Goal: Information Seeking & Learning: Learn about a topic

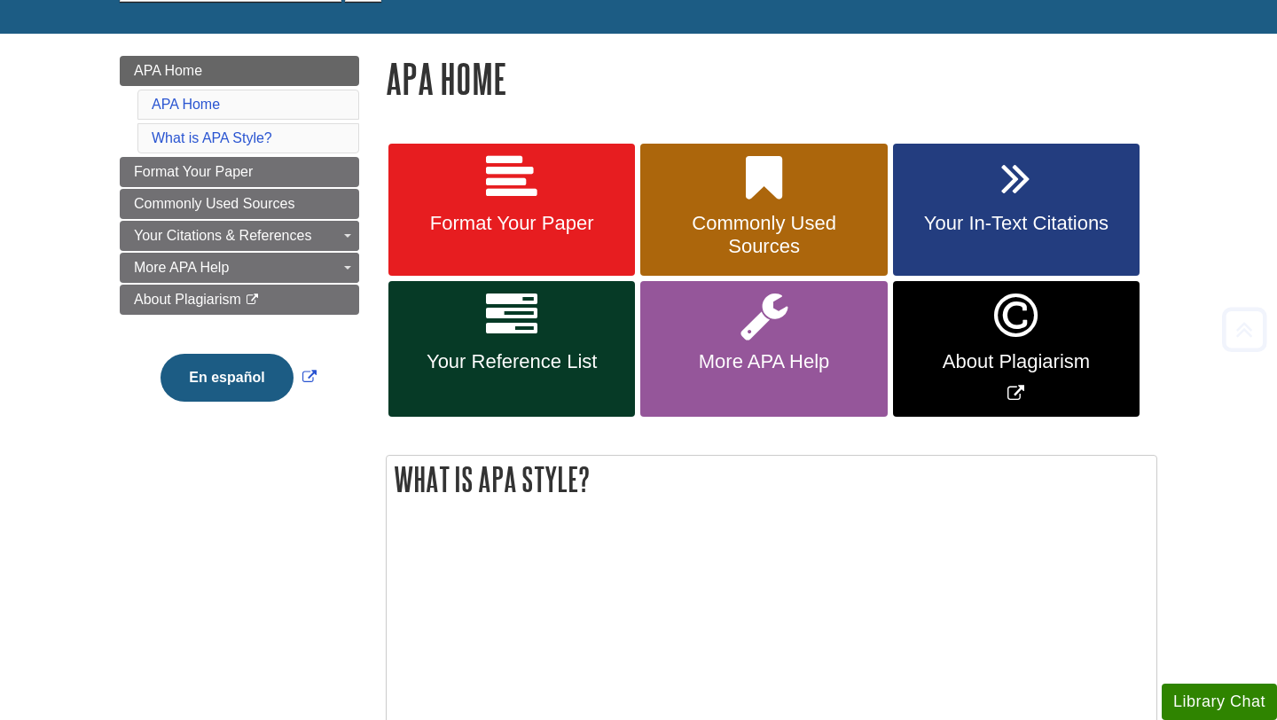
scroll to position [215, 0]
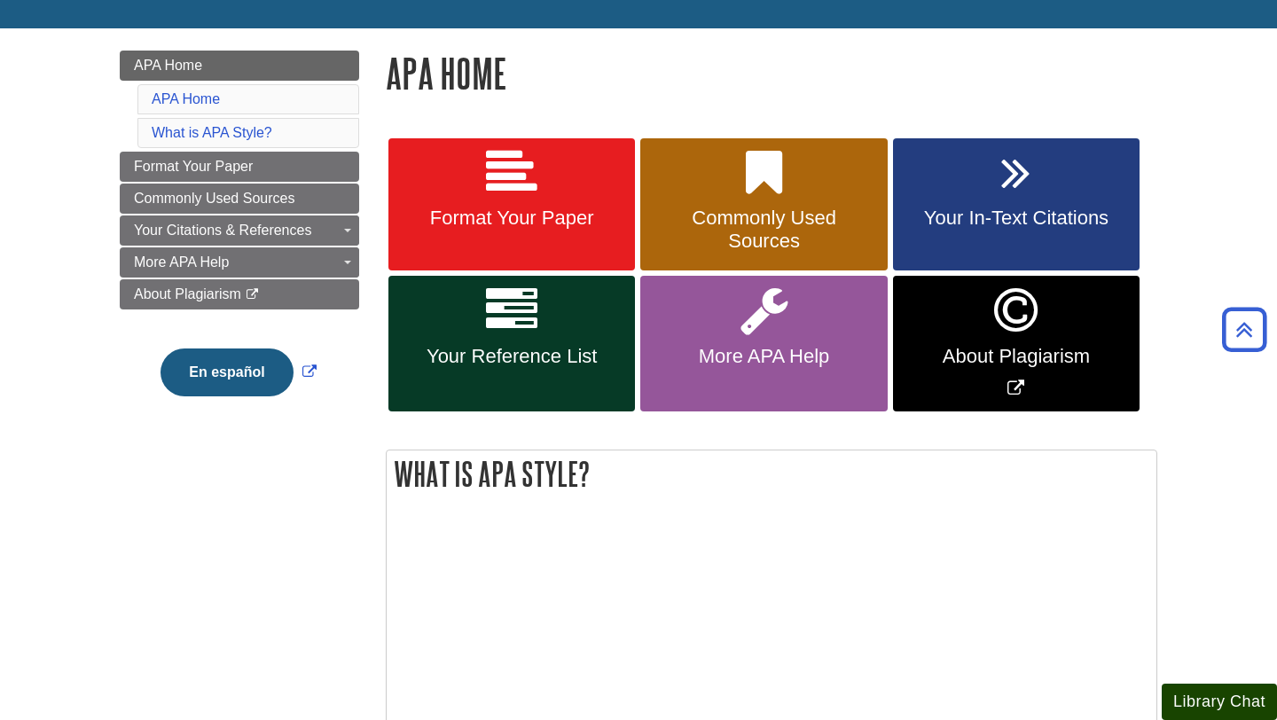
click at [1227, 700] on button "Library Chat" at bounding box center [1219, 702] width 115 height 36
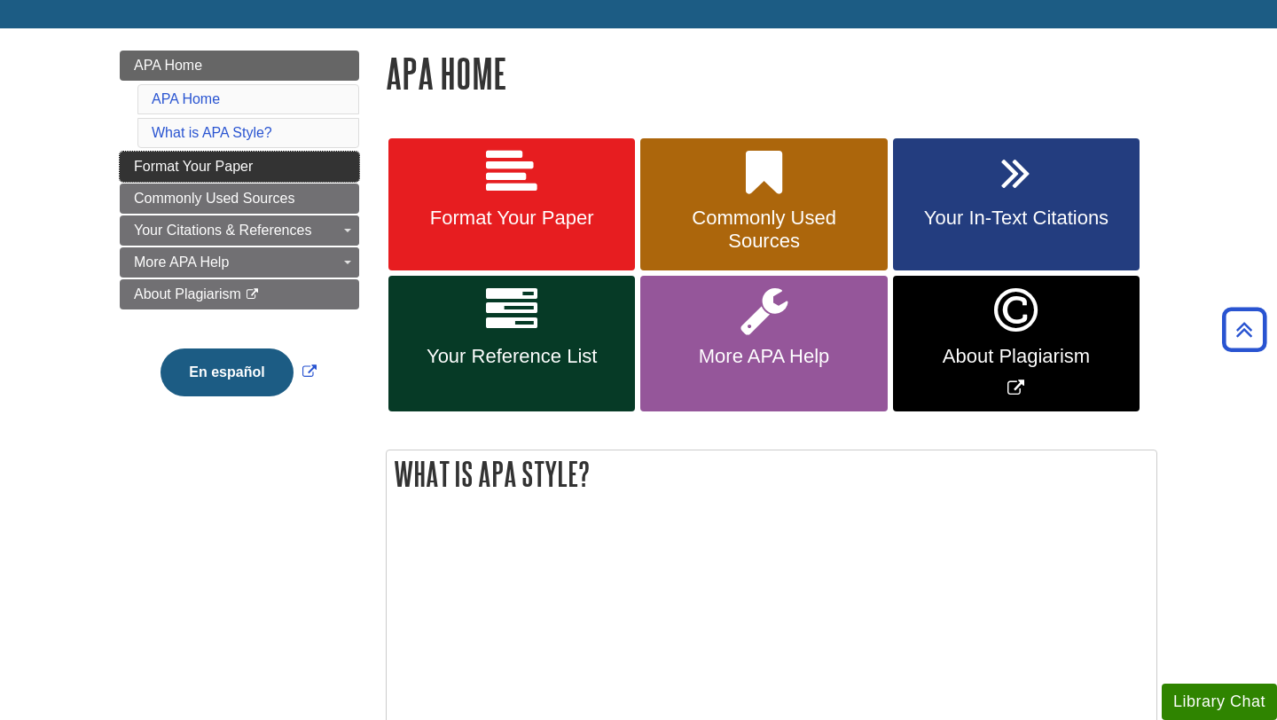
click at [259, 163] on link "Format Your Paper" at bounding box center [239, 167] width 239 height 30
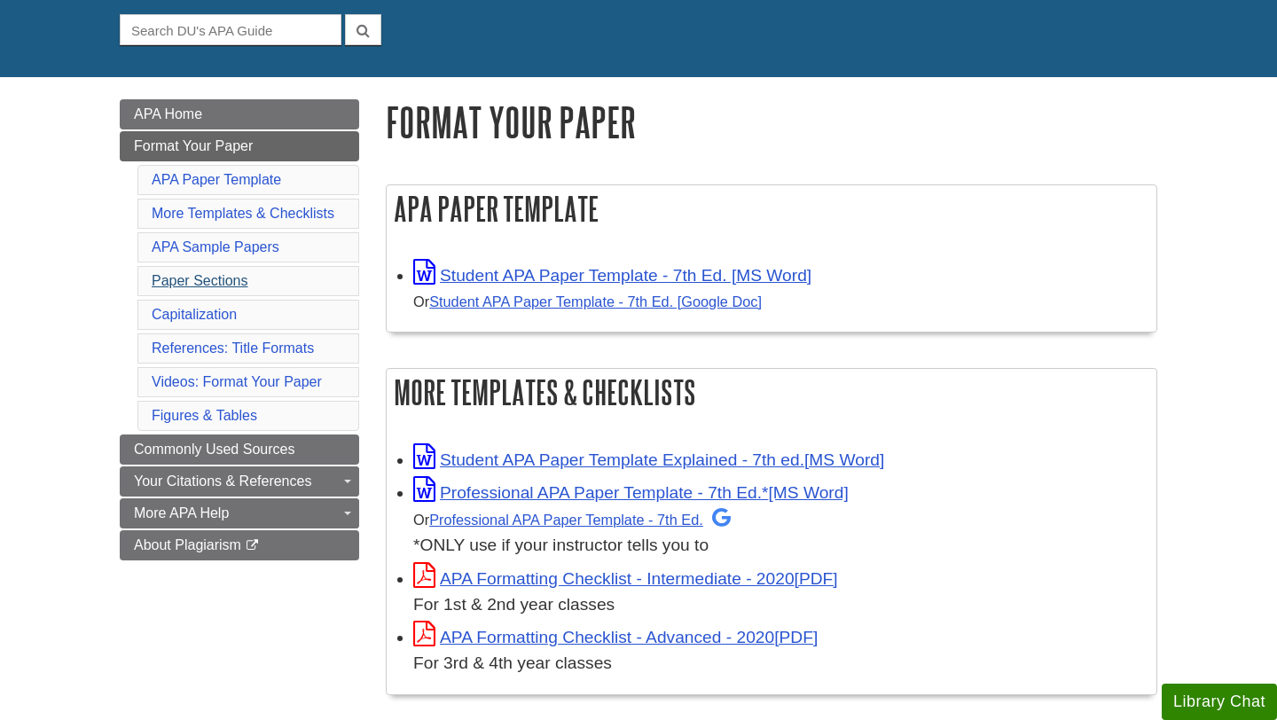
scroll to position [254, 0]
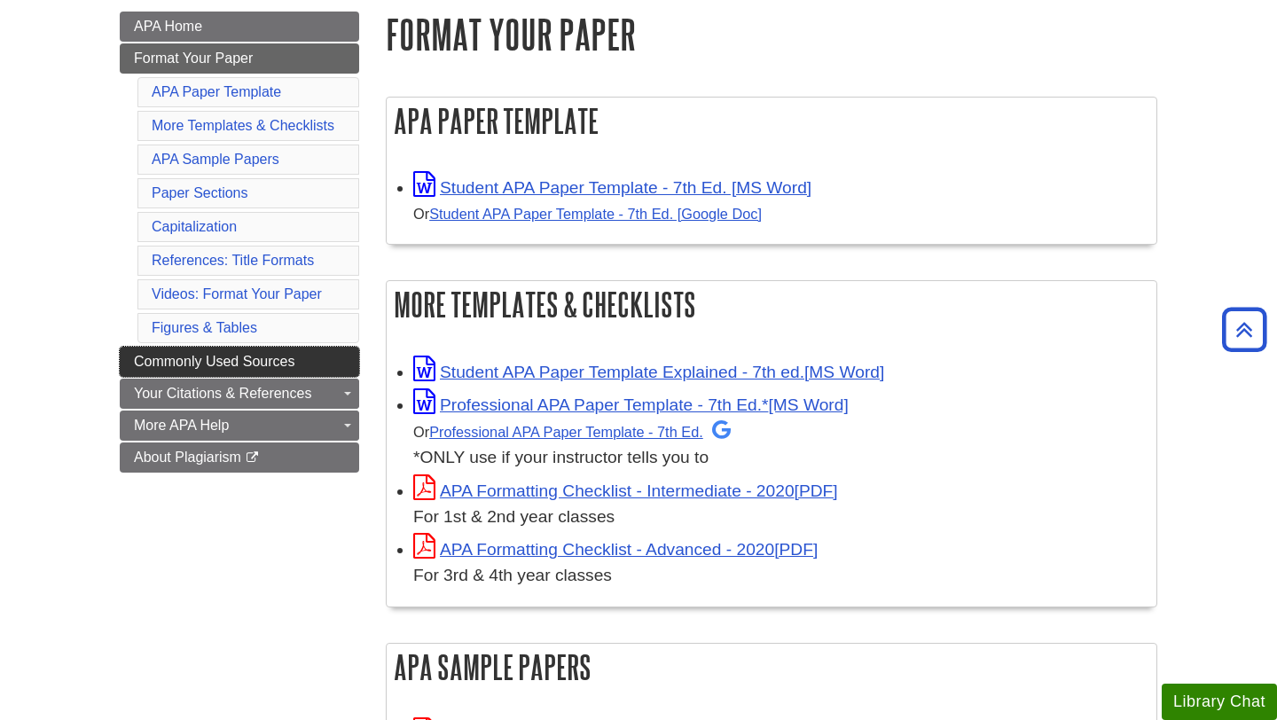
click at [232, 371] on link "Commonly Used Sources" at bounding box center [239, 362] width 239 height 30
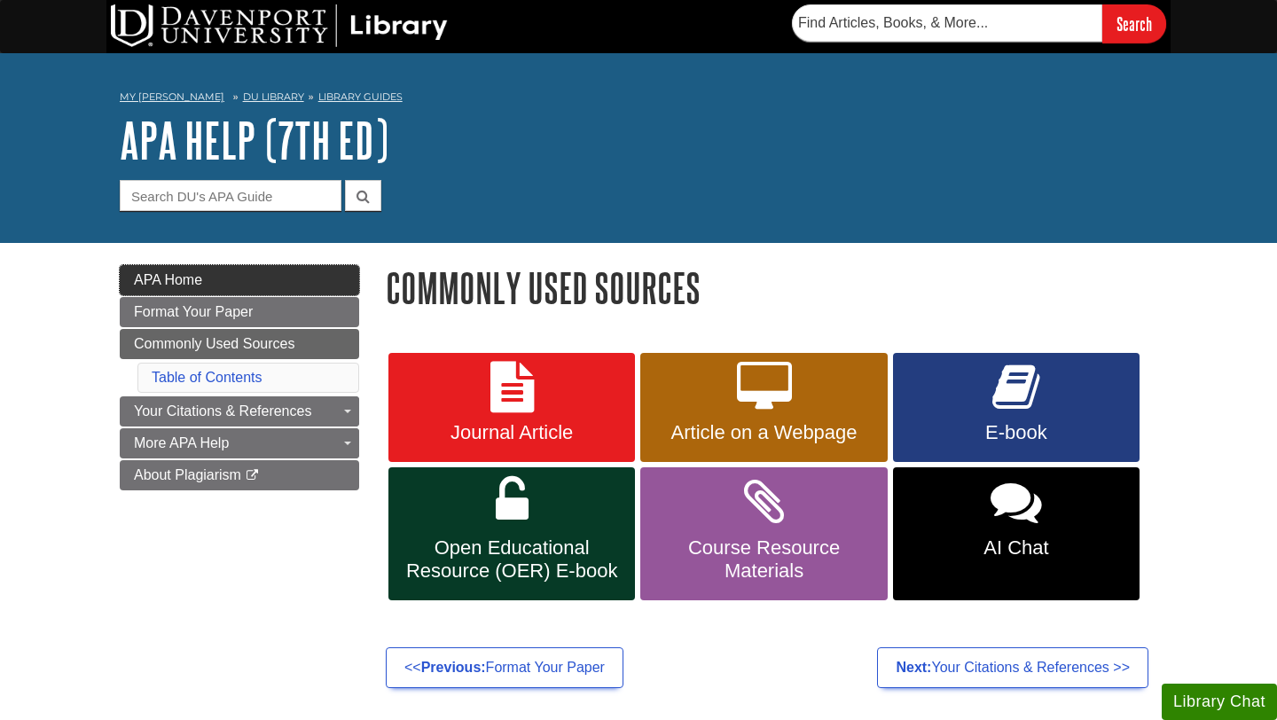
click at [227, 270] on link "APA Home" at bounding box center [239, 280] width 239 height 30
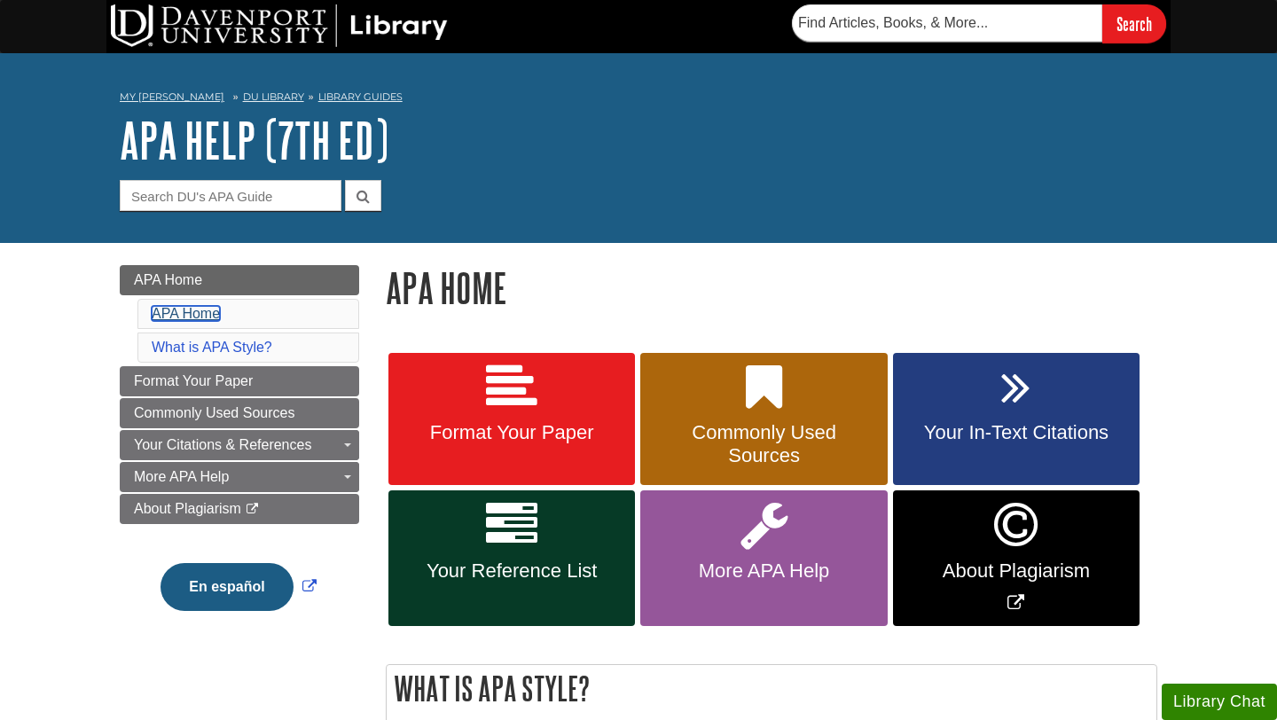
click at [188, 309] on link "APA Home" at bounding box center [186, 313] width 68 height 15
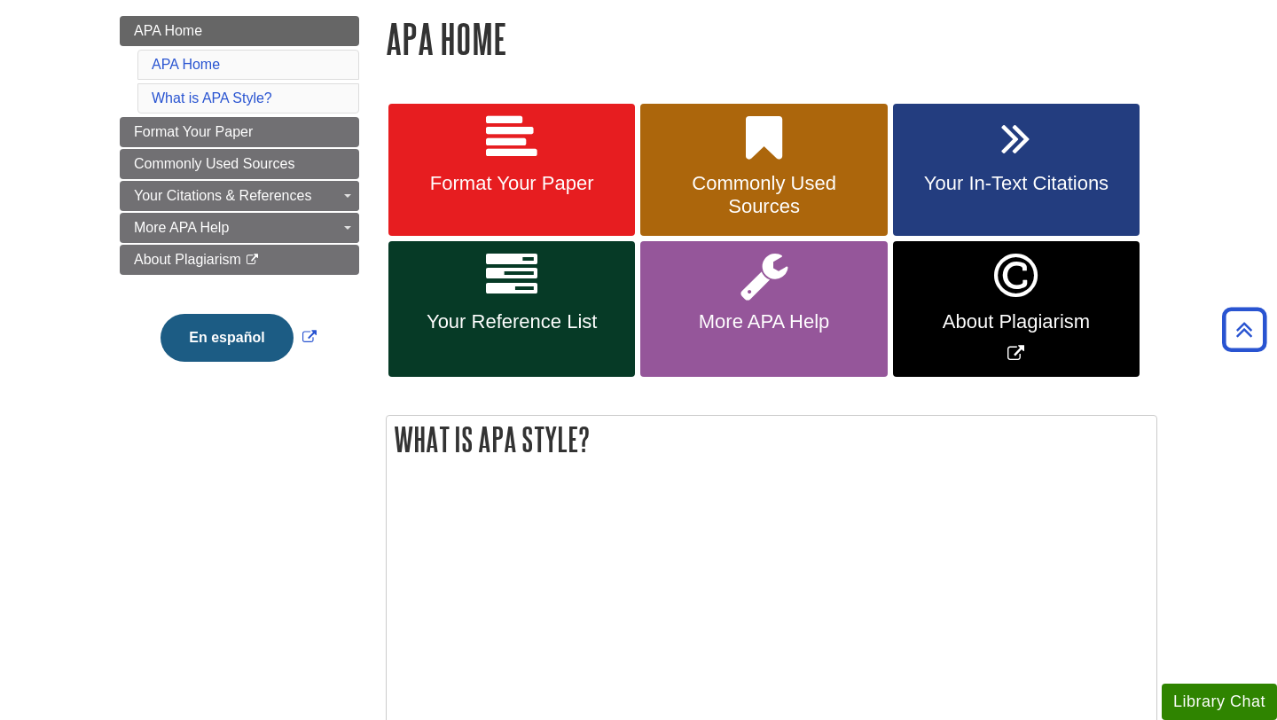
scroll to position [240, 0]
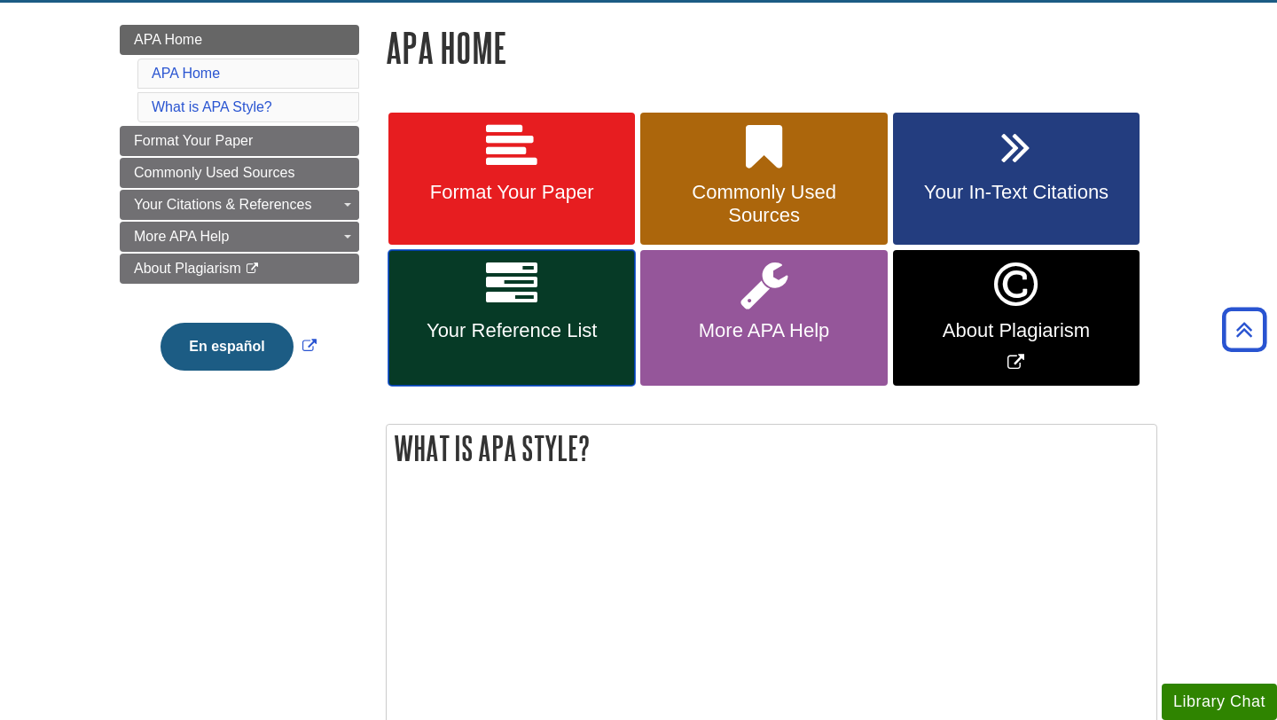
click at [459, 334] on span "Your Reference List" at bounding box center [512, 330] width 220 height 23
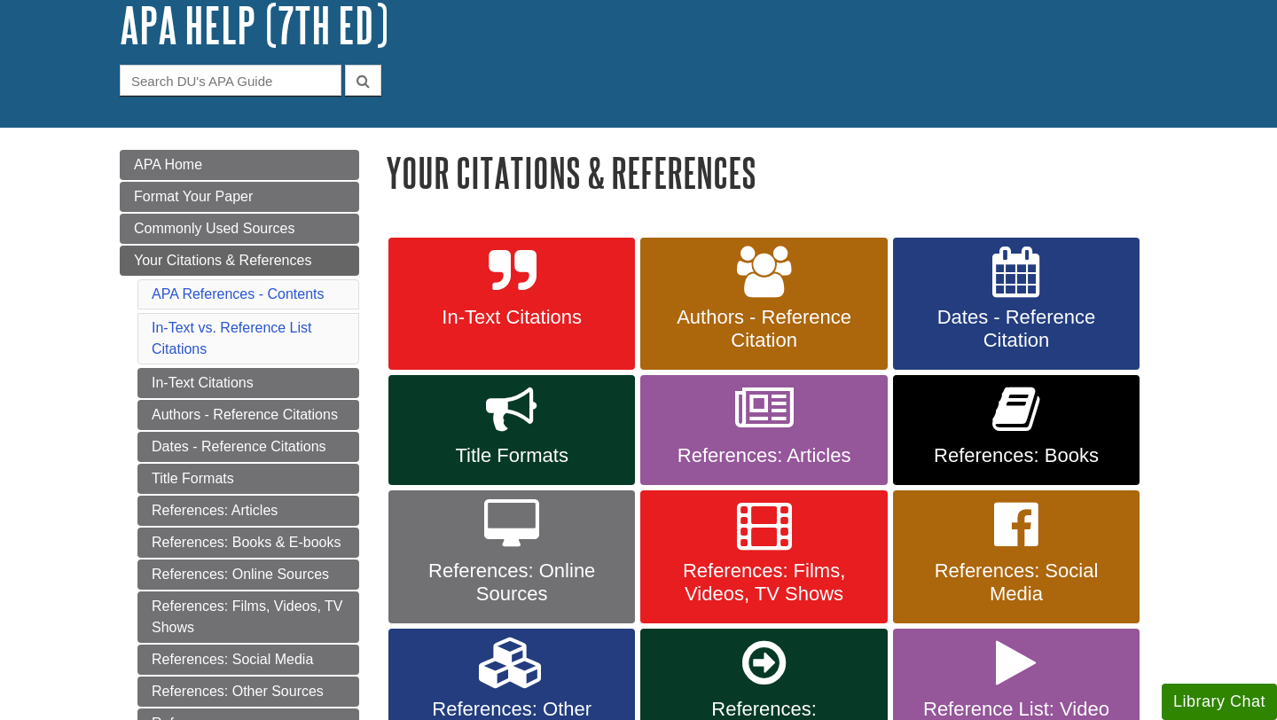
scroll to position [165, 0]
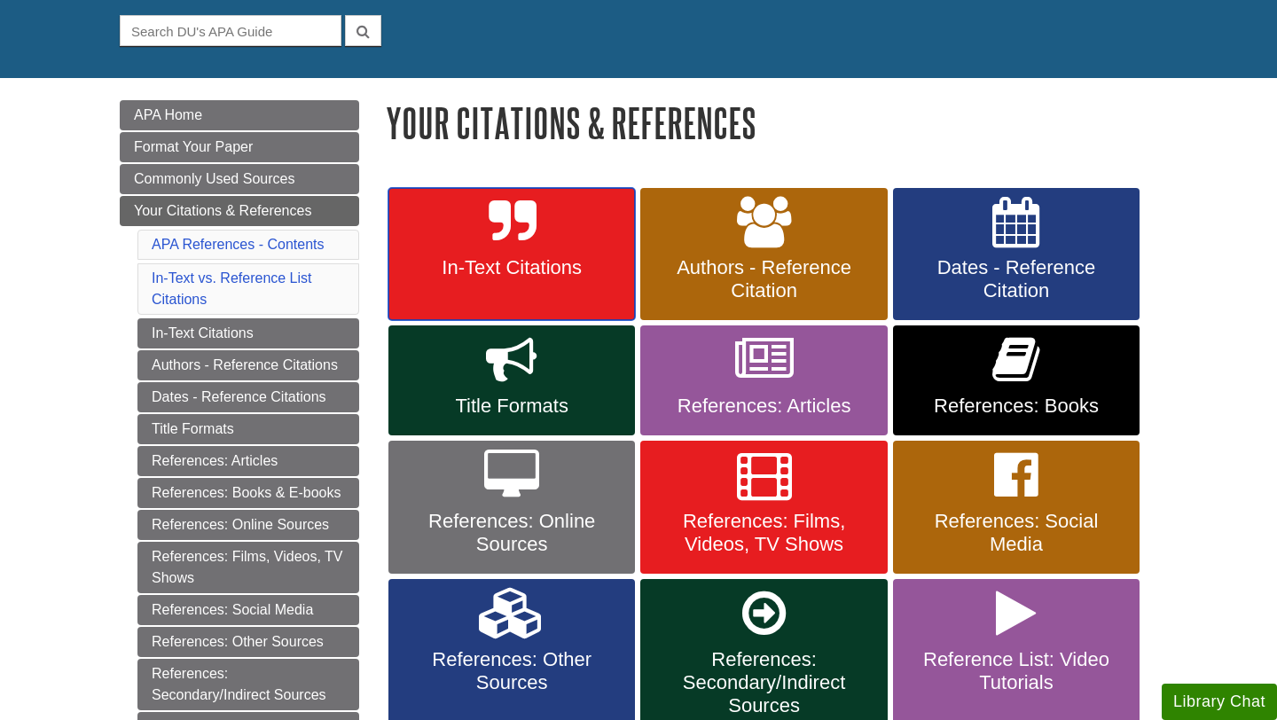
click at [484, 274] on span "In-Text Citations" at bounding box center [512, 267] width 220 height 23
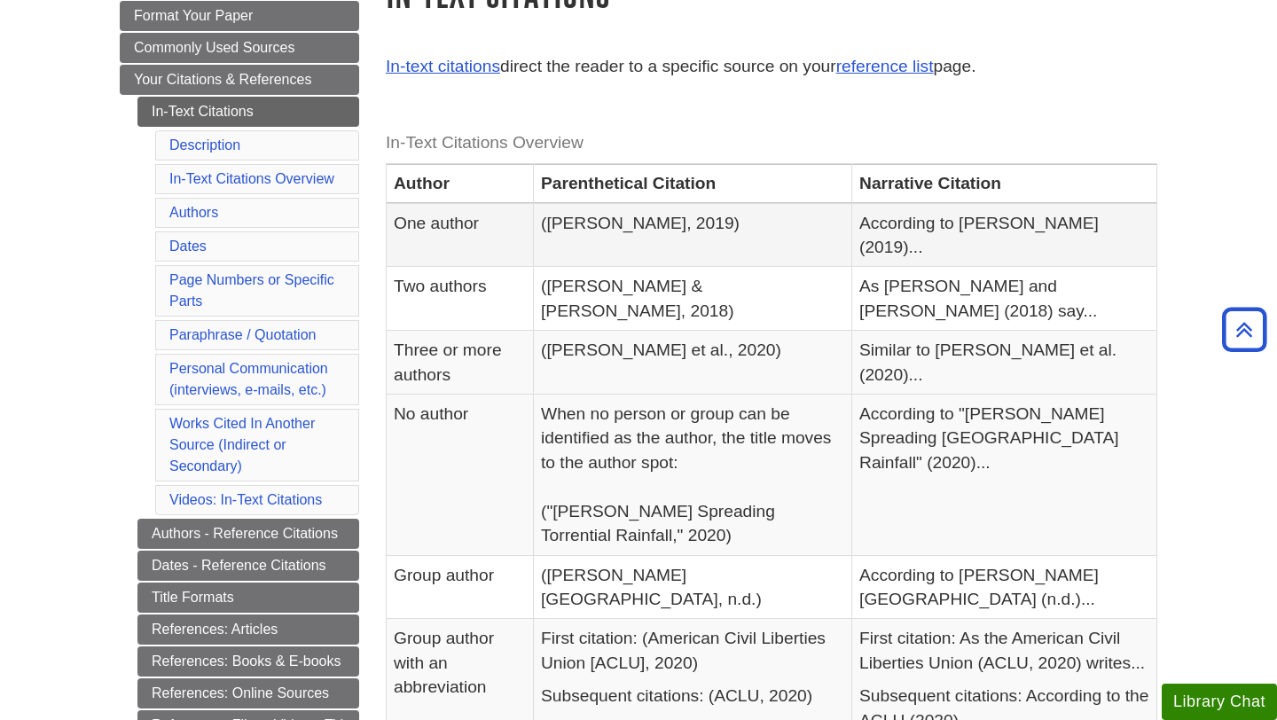
scroll to position [290, 0]
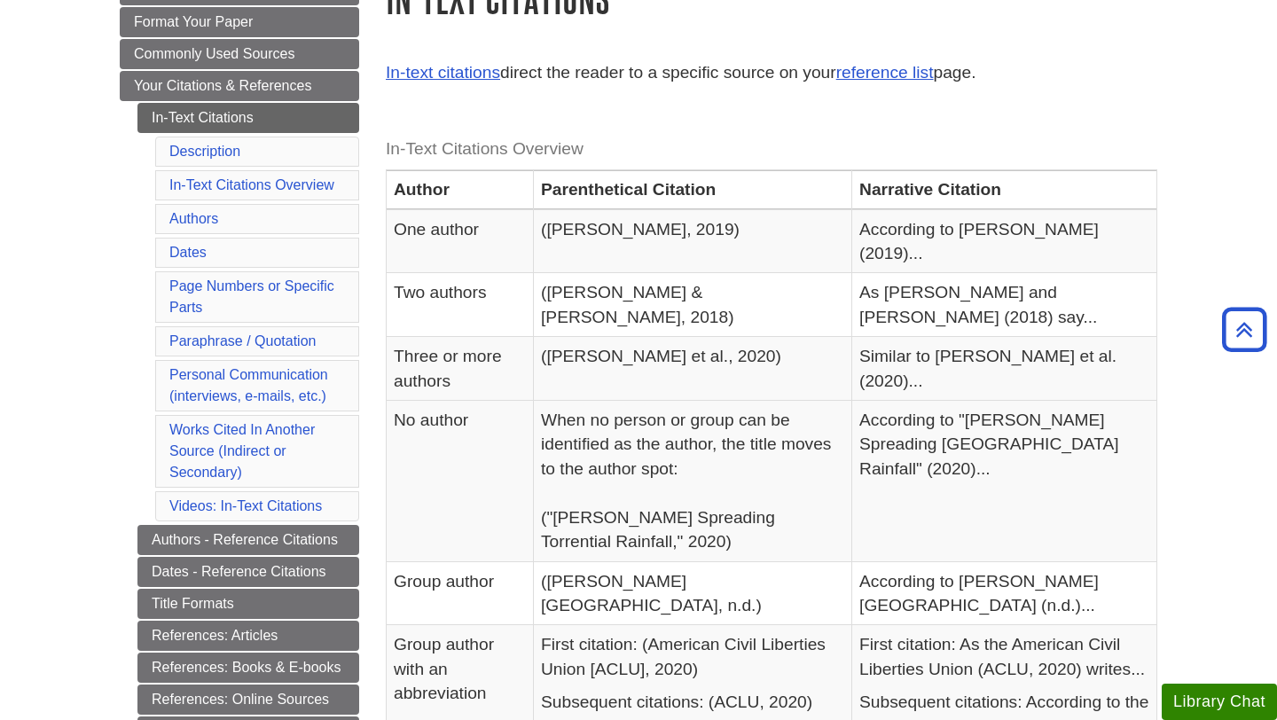
click at [969, 192] on th "Narrative Citation" at bounding box center [1004, 189] width 305 height 39
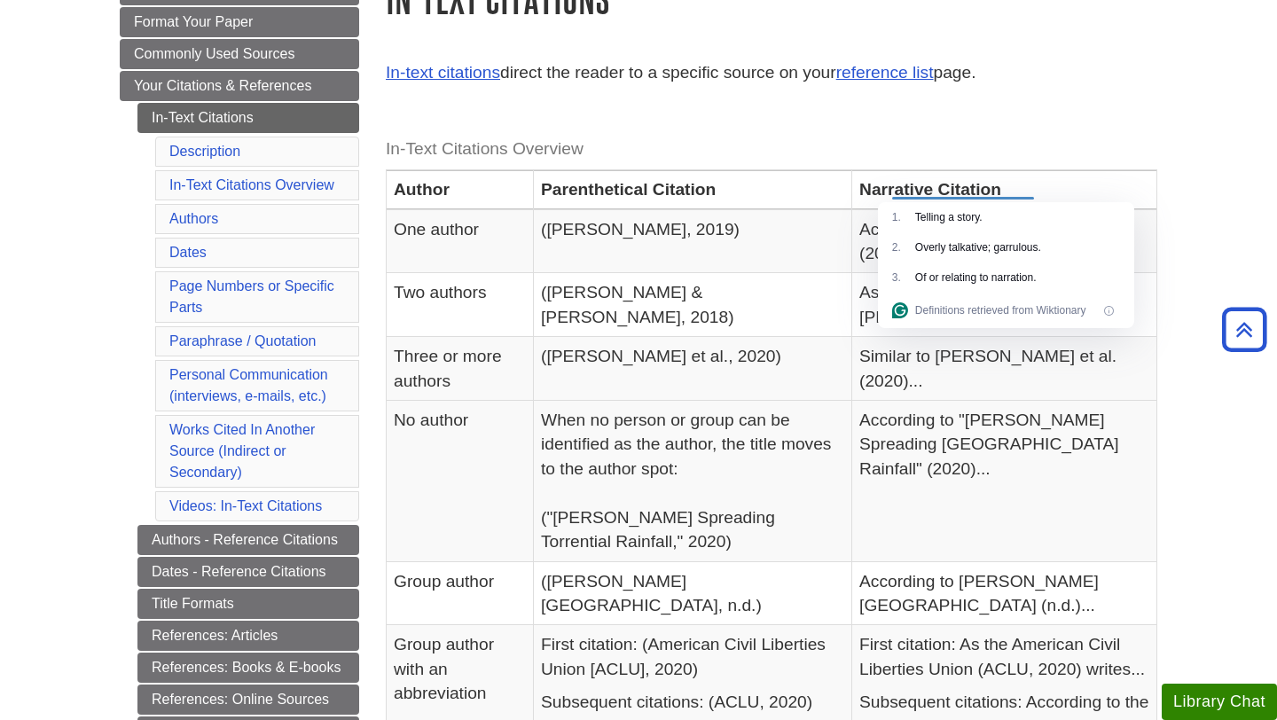
click at [747, 209] on th "Parenthetical Citation" at bounding box center [693, 189] width 318 height 39
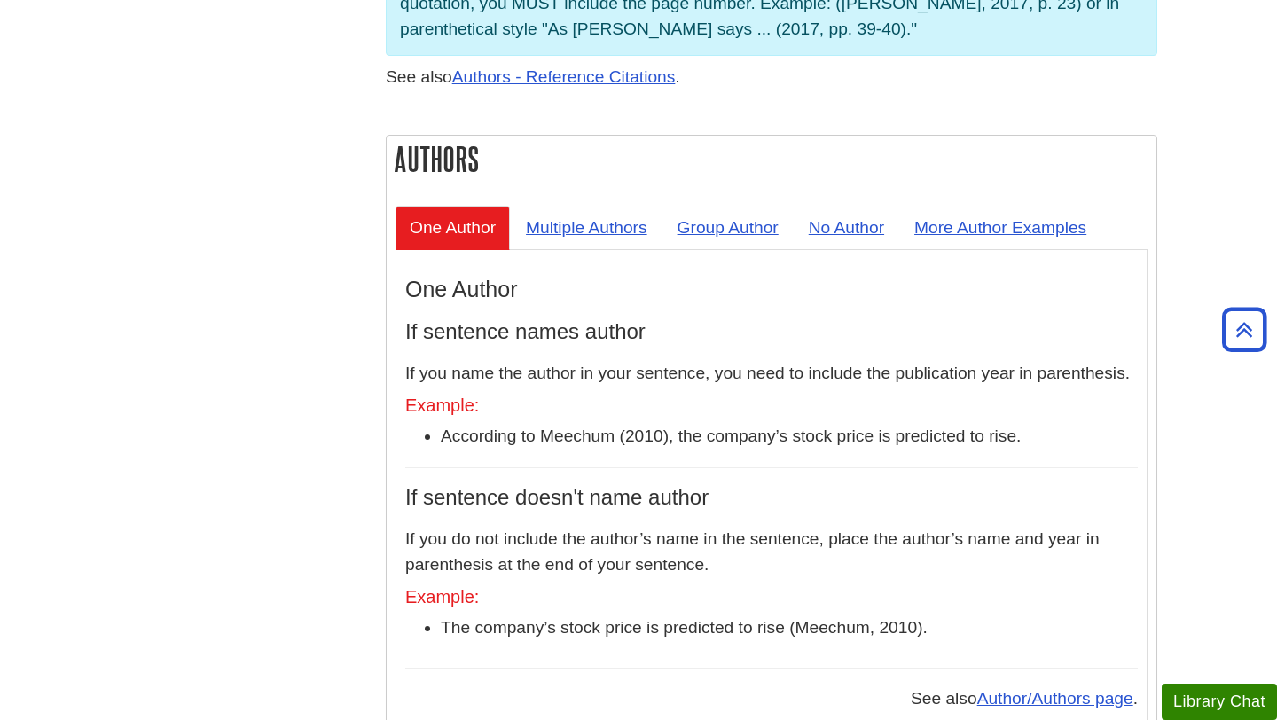
scroll to position [1543, 0]
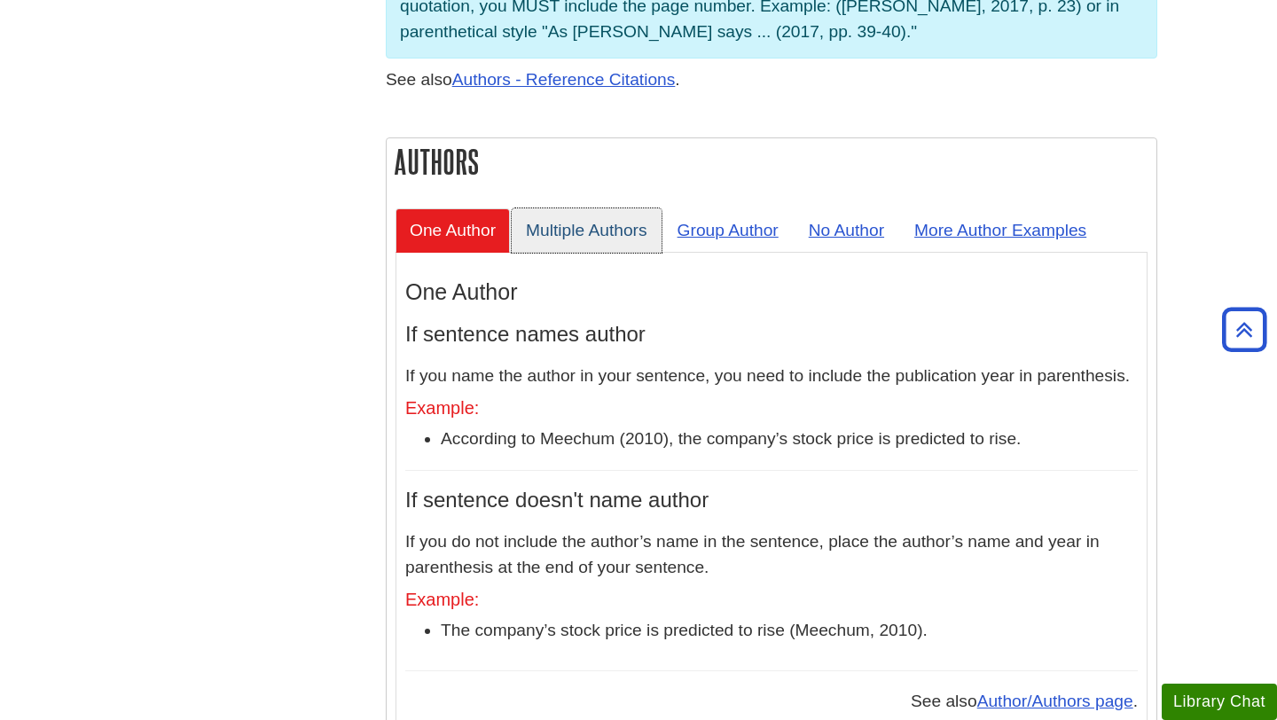
click at [541, 208] on link "Multiple Authors" at bounding box center [587, 229] width 150 height 43
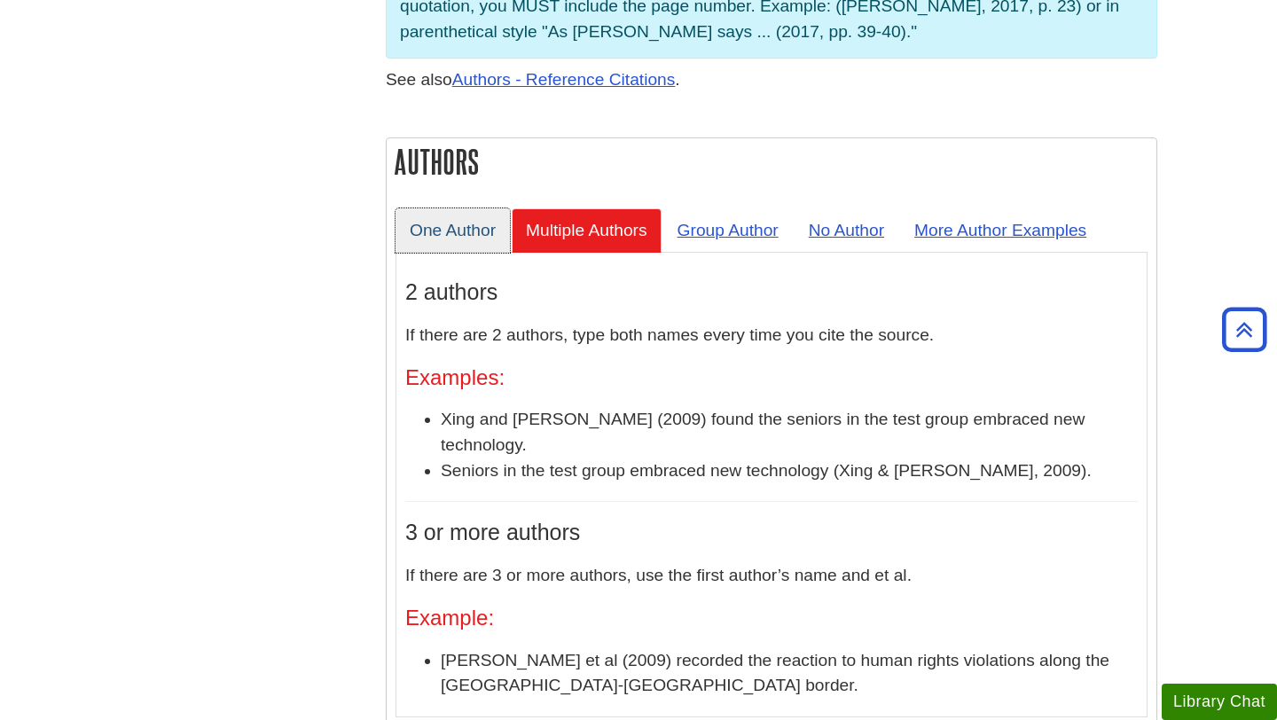
click at [477, 208] on link "One Author" at bounding box center [453, 229] width 114 height 43
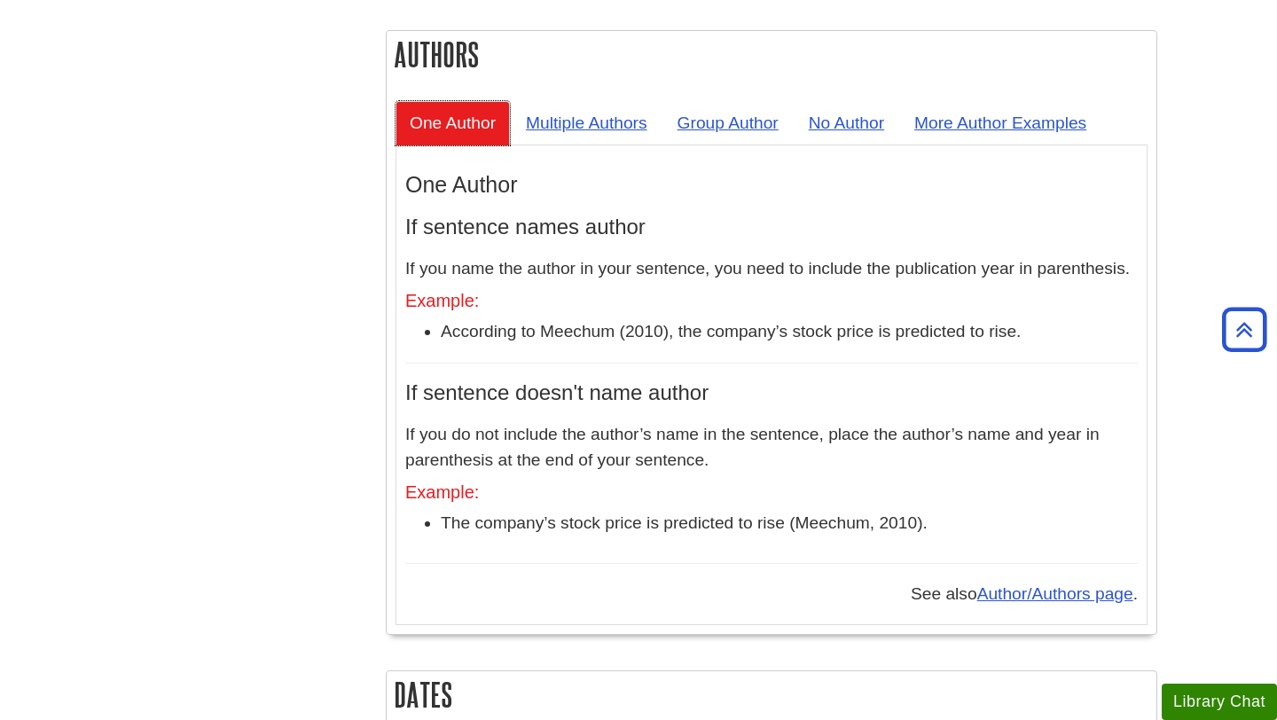
scroll to position [1544, 0]
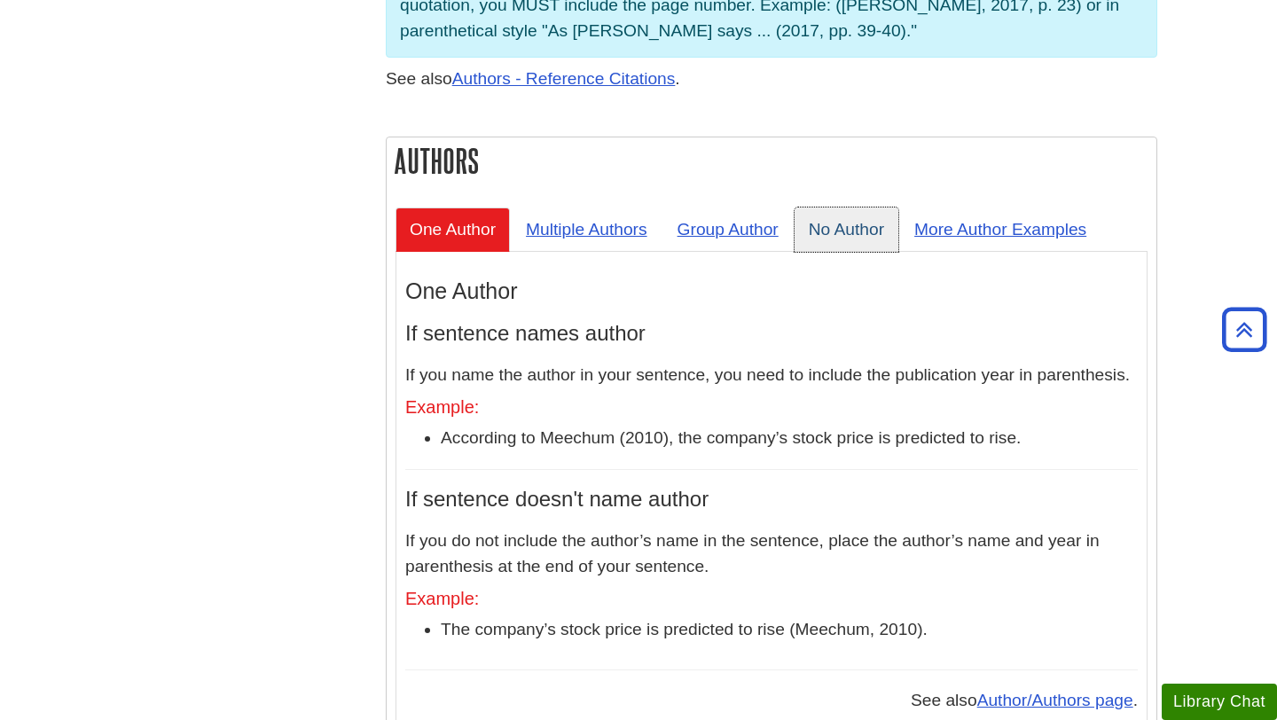
click at [843, 208] on link "No Author" at bounding box center [847, 229] width 104 height 43
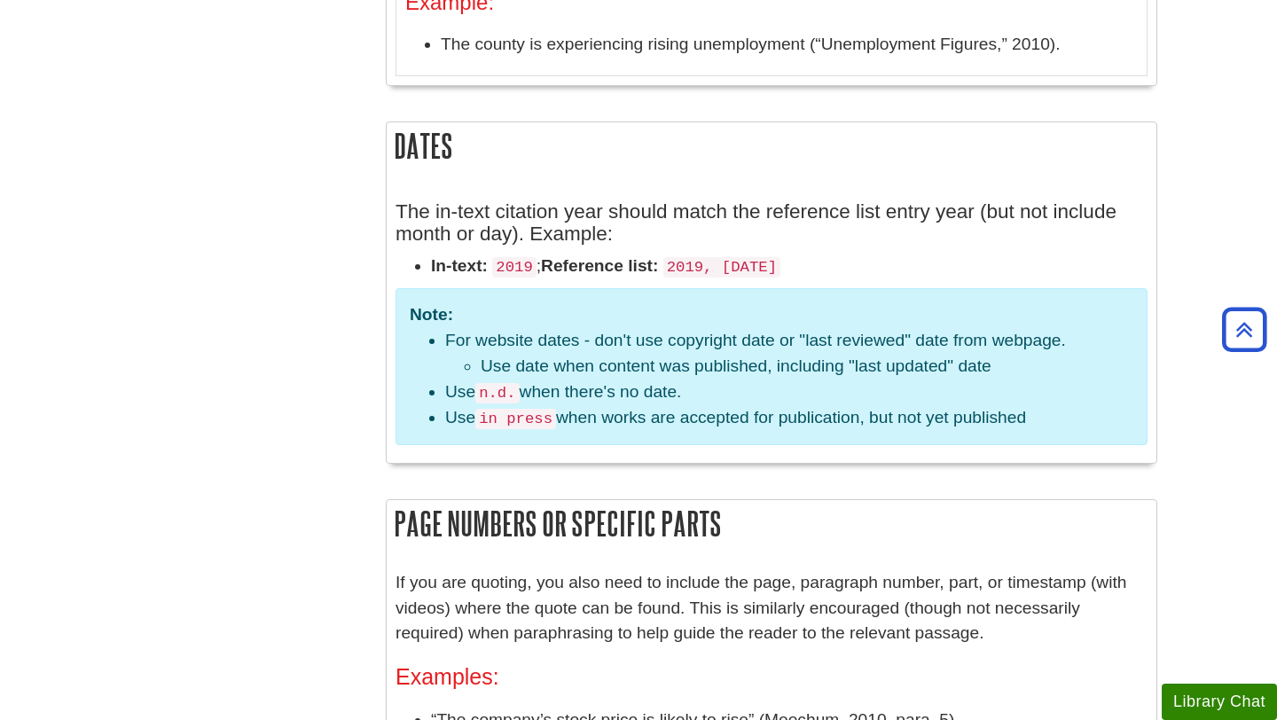
scroll to position [1920, 0]
click at [518, 255] on code "2019" at bounding box center [513, 265] width 43 height 20
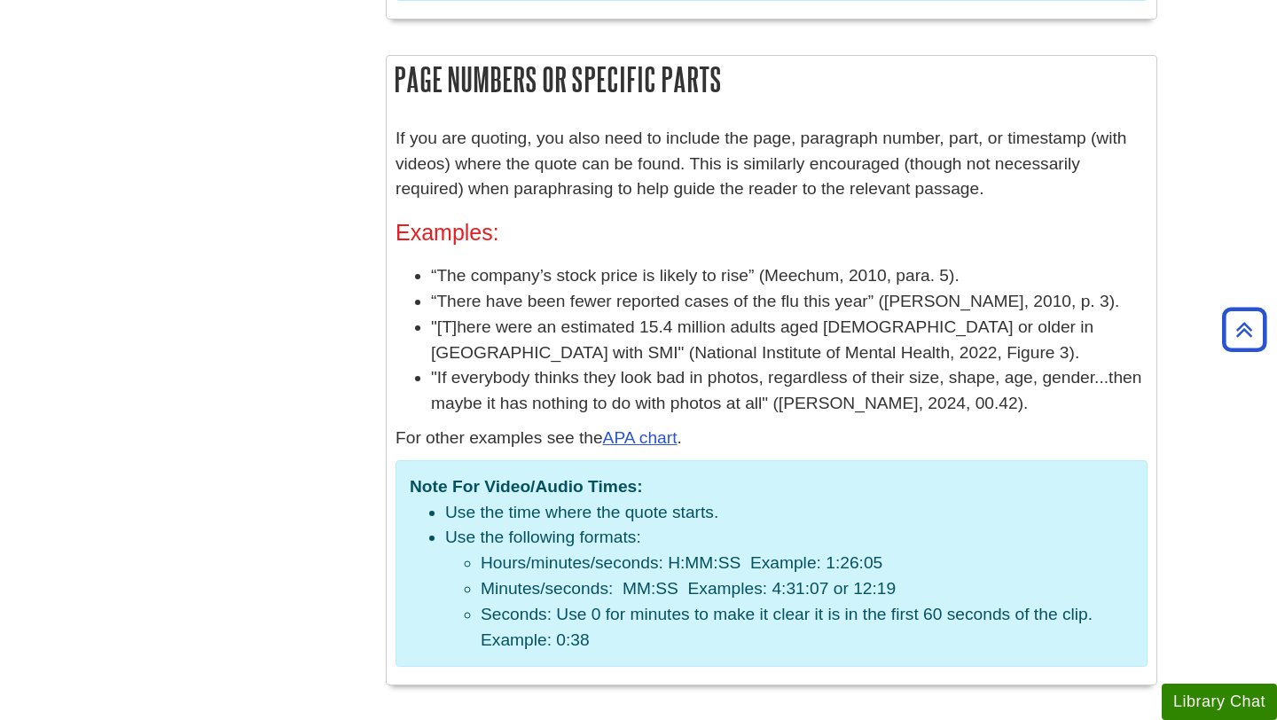
scroll to position [2368, 0]
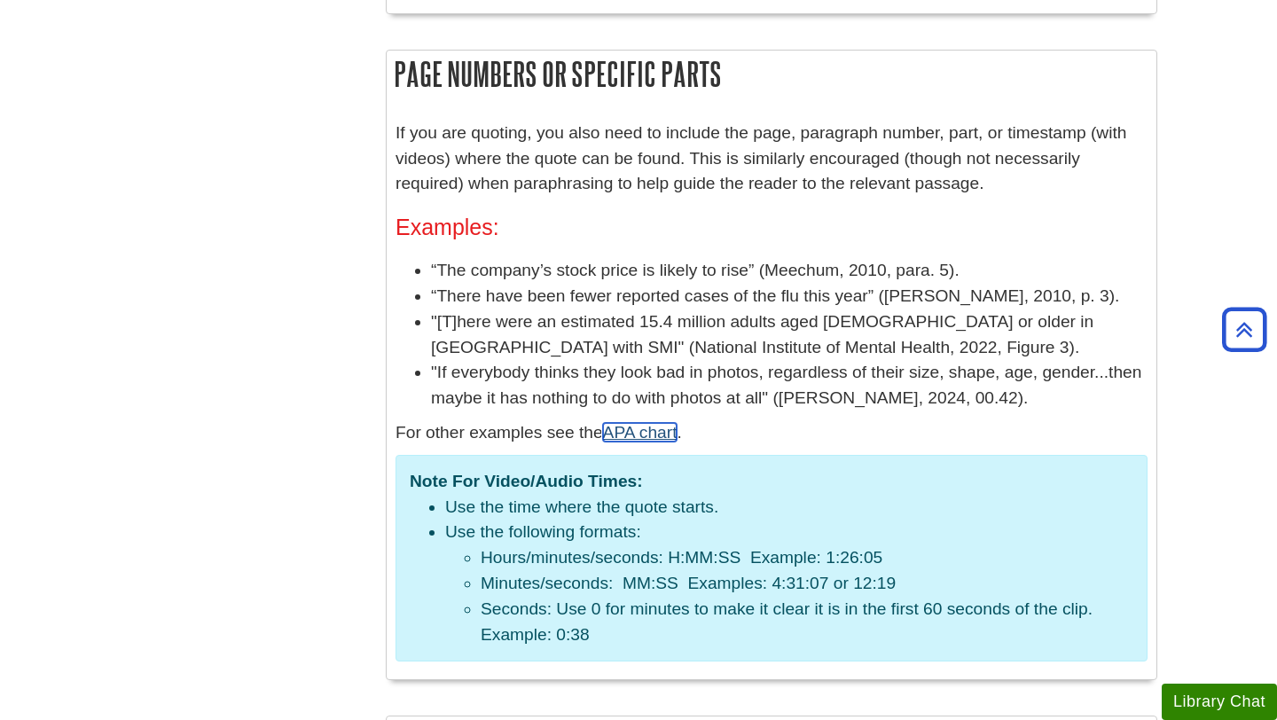
click at [648, 423] on link "APA chart" at bounding box center [640, 432] width 75 height 19
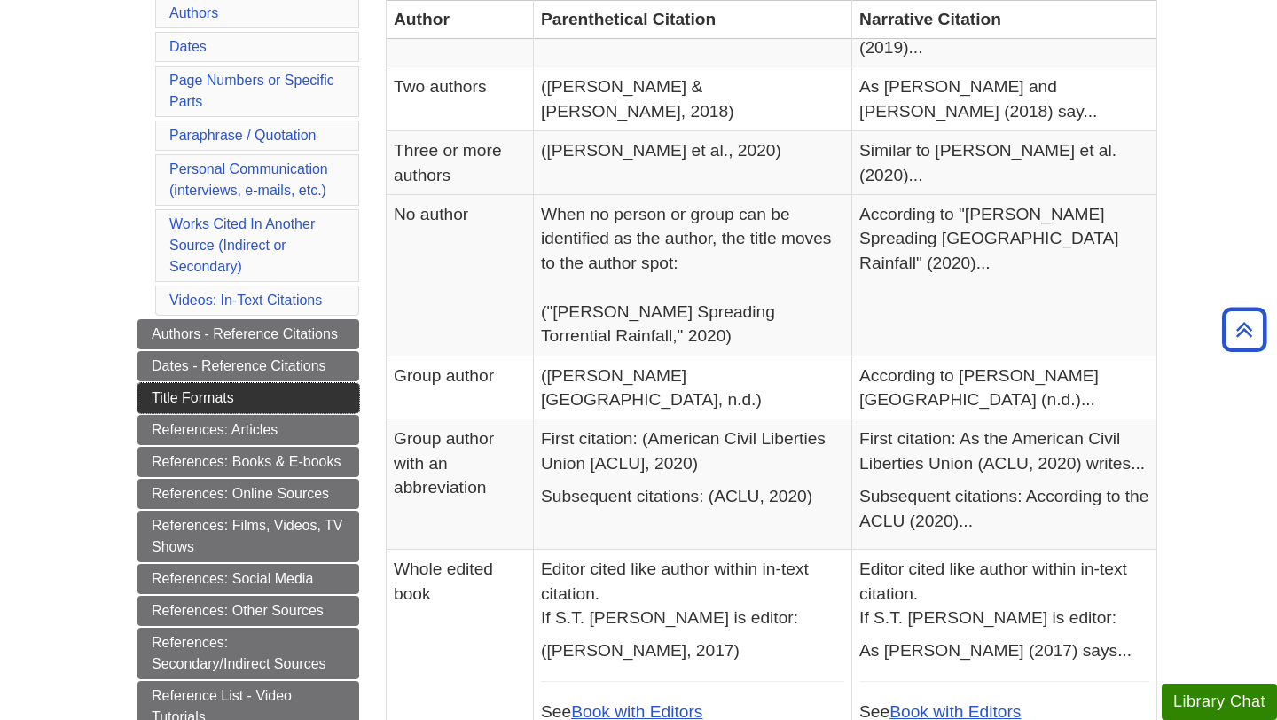
scroll to position [568, 0]
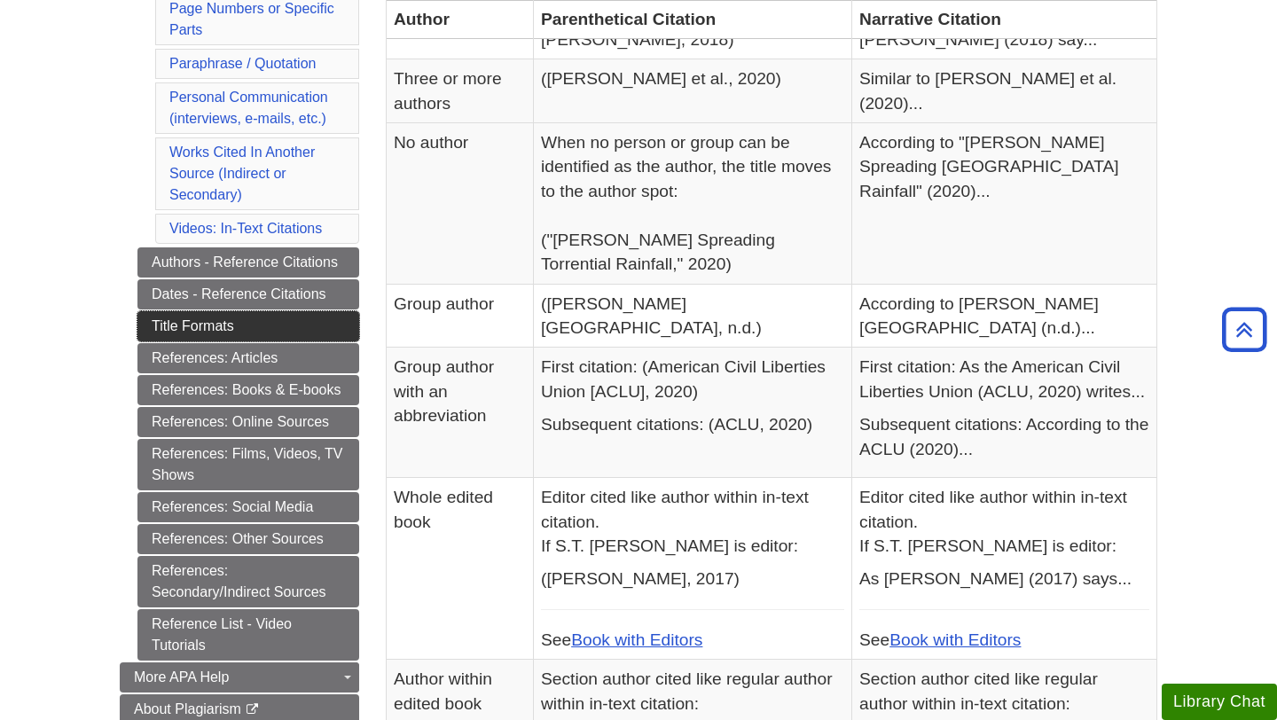
click at [273, 330] on link "Title Formats" at bounding box center [248, 326] width 222 height 30
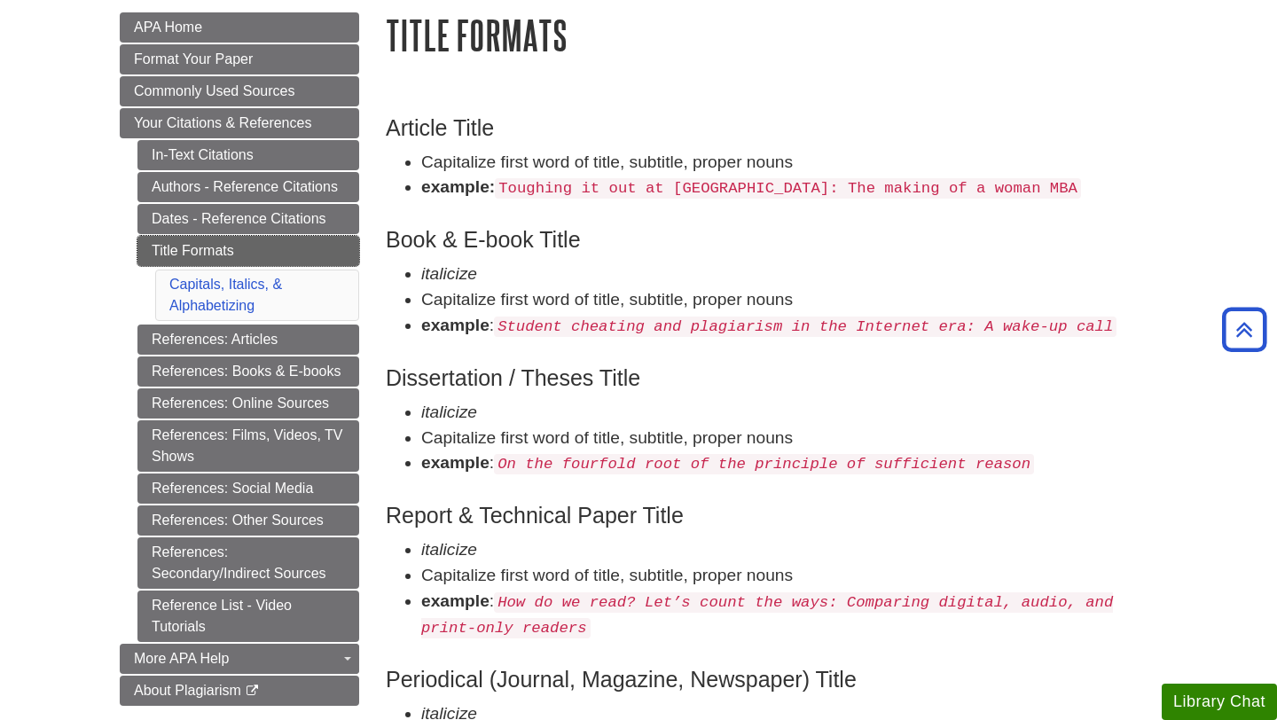
scroll to position [224, 0]
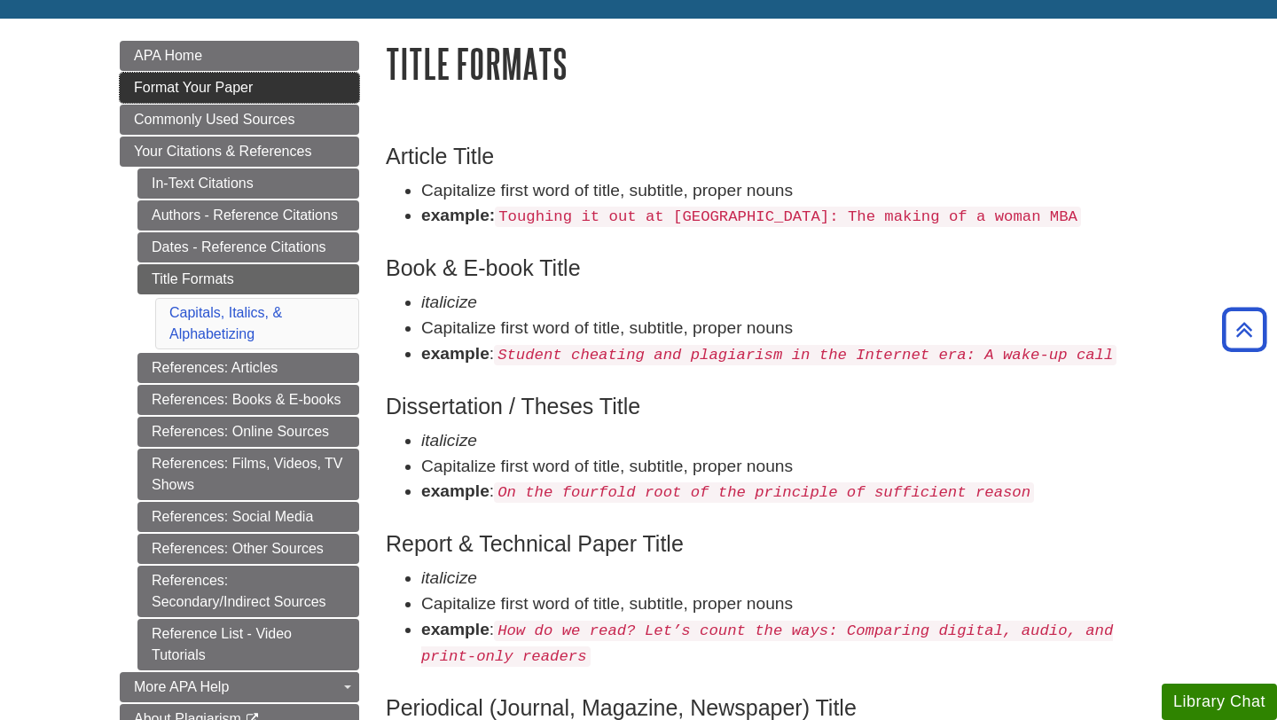
click at [272, 99] on link "Format Your Paper" at bounding box center [239, 88] width 239 height 30
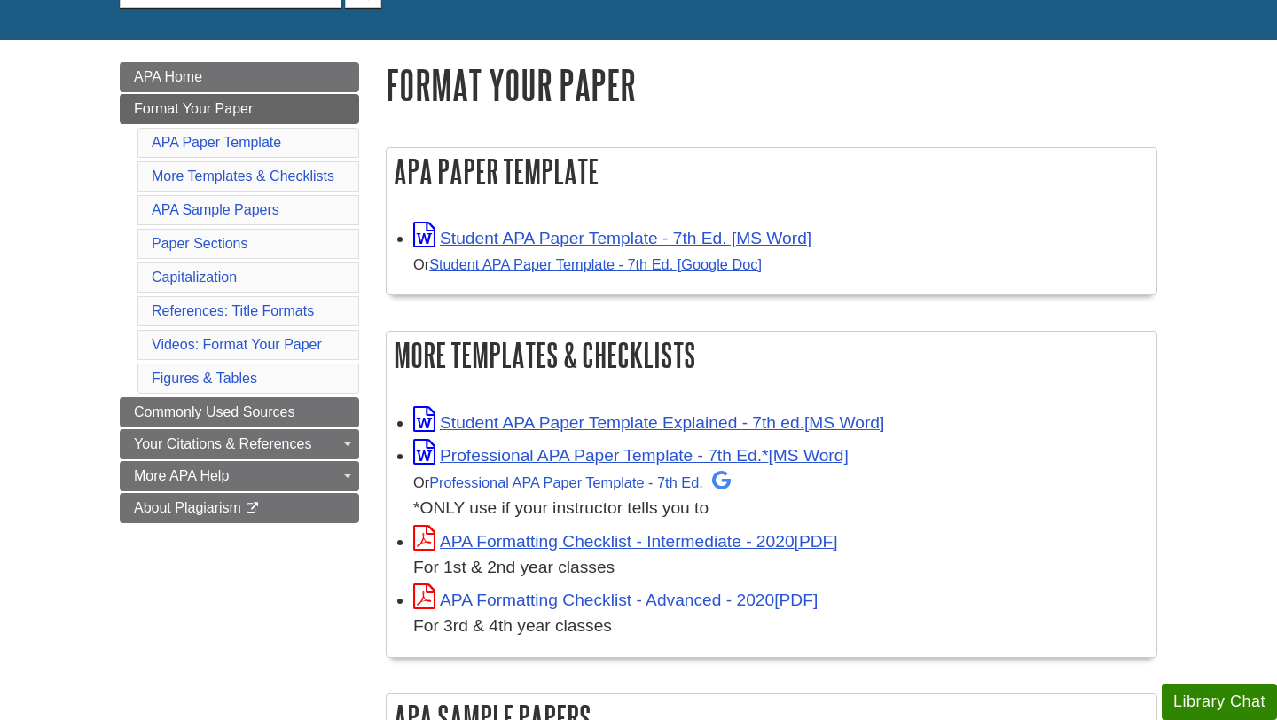
scroll to position [235, 0]
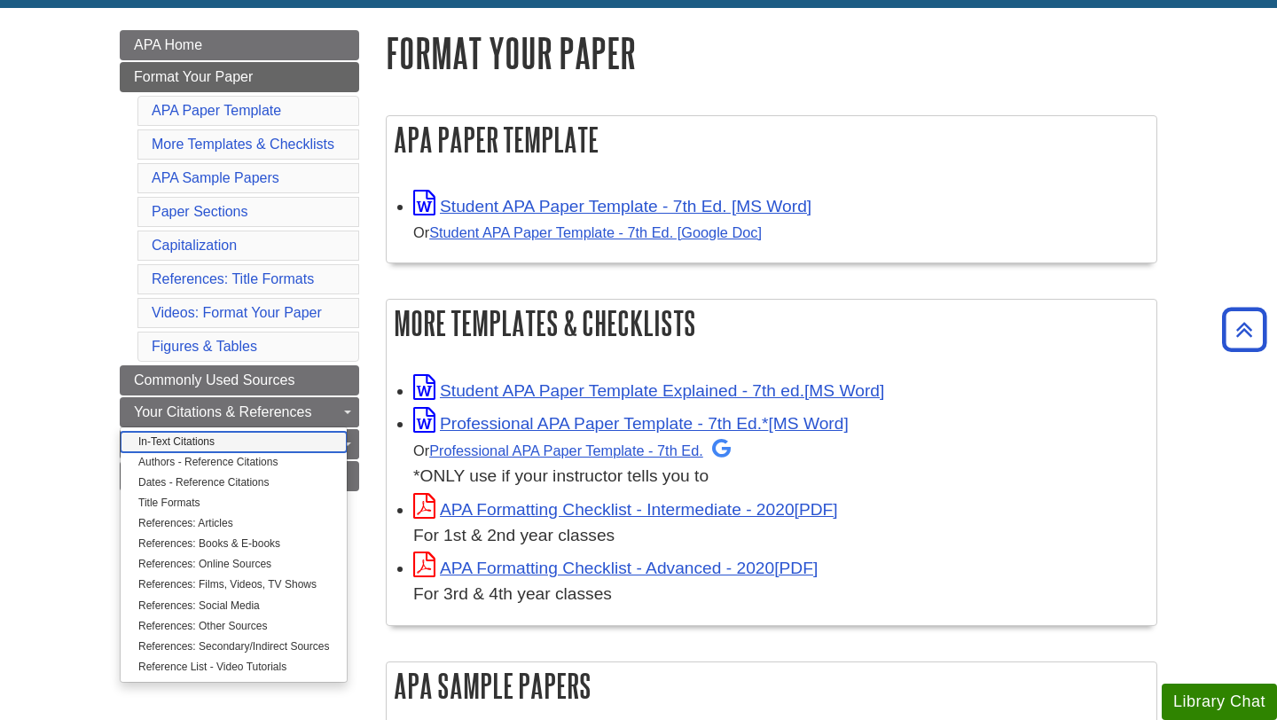
click at [200, 439] on link "In-Text Citations" at bounding box center [234, 442] width 226 height 20
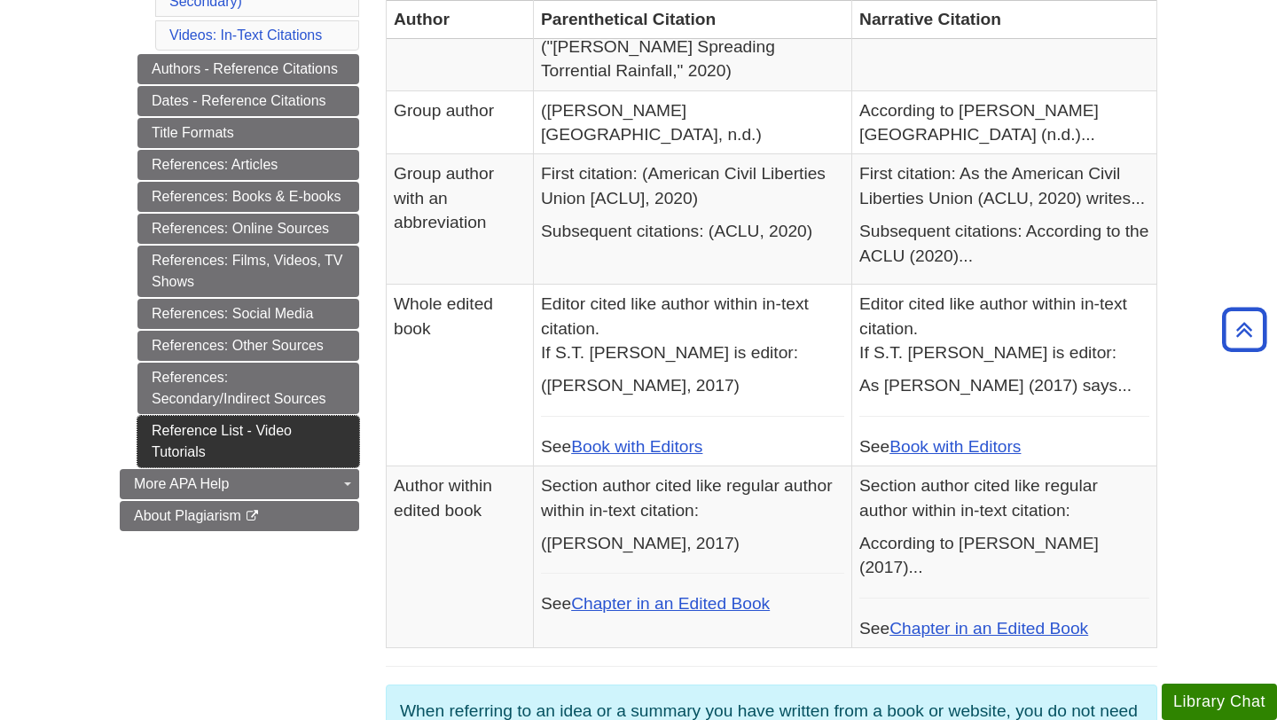
scroll to position [757, 0]
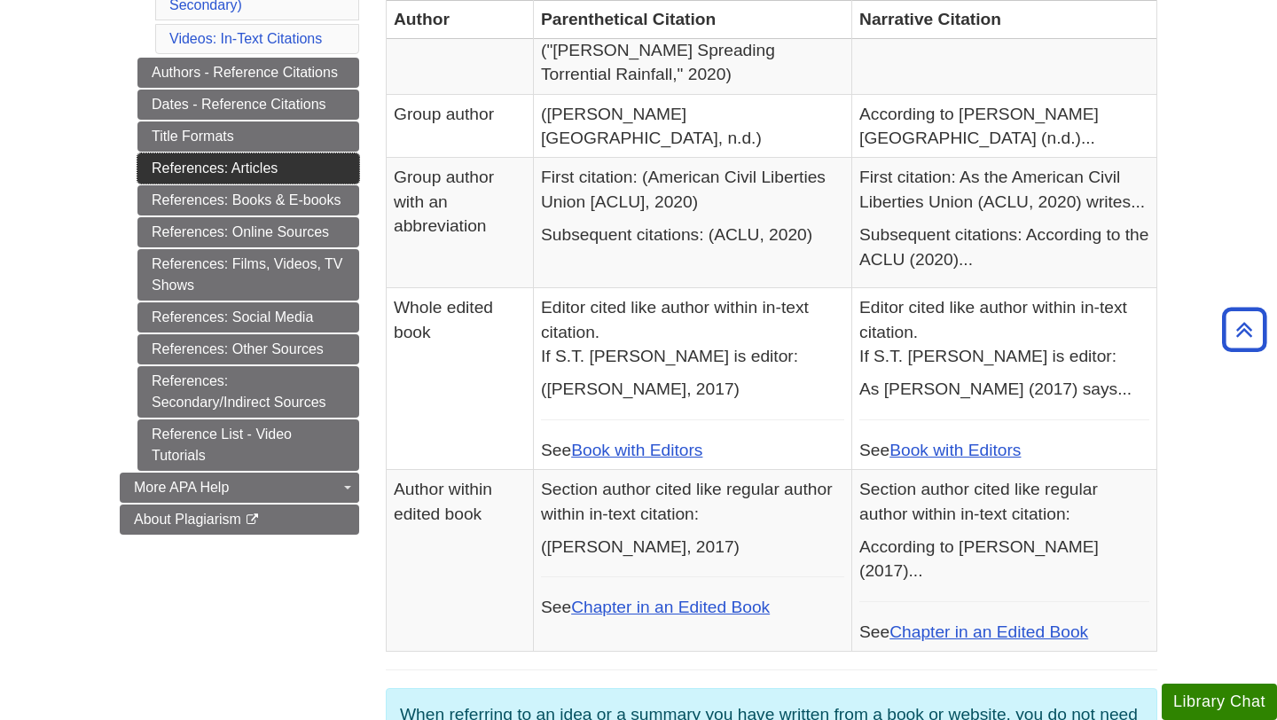
click at [248, 176] on link "References: Articles" at bounding box center [248, 168] width 222 height 30
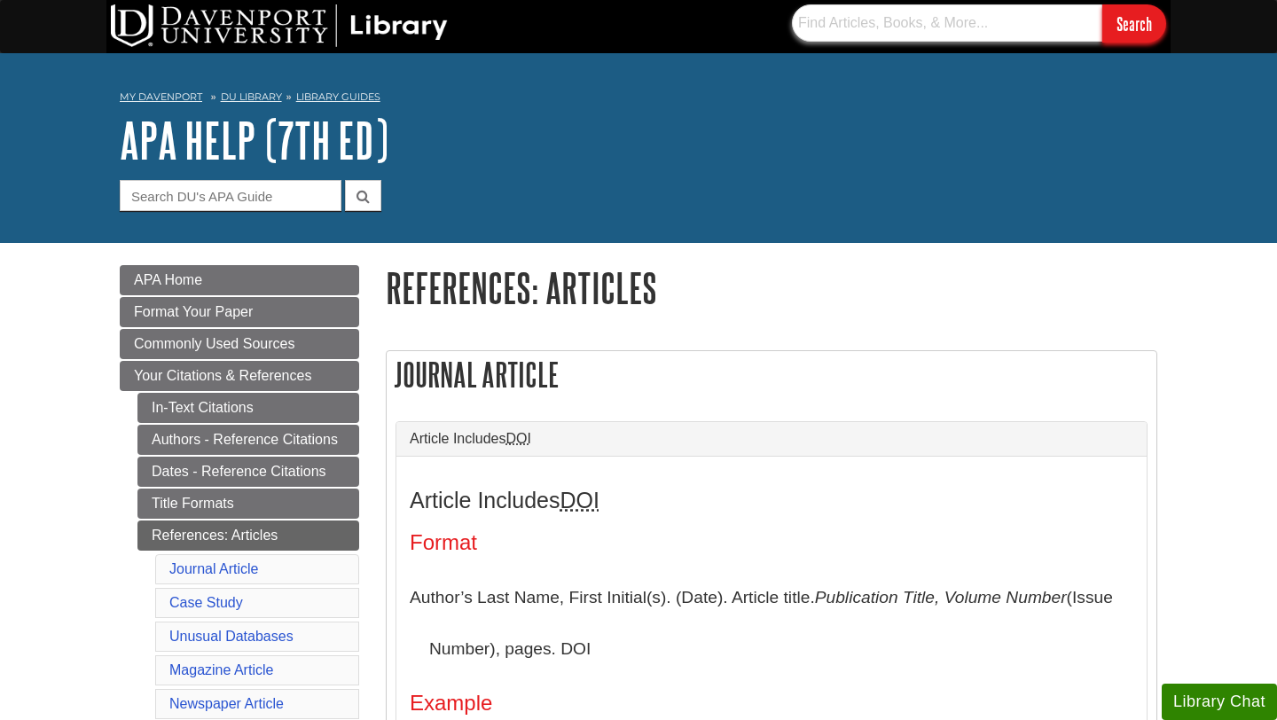
click at [859, 28] on input "text" at bounding box center [947, 22] width 310 height 37
type input "vs in apa"
click at [1102, 4] on input "Search" at bounding box center [1134, 23] width 64 height 38
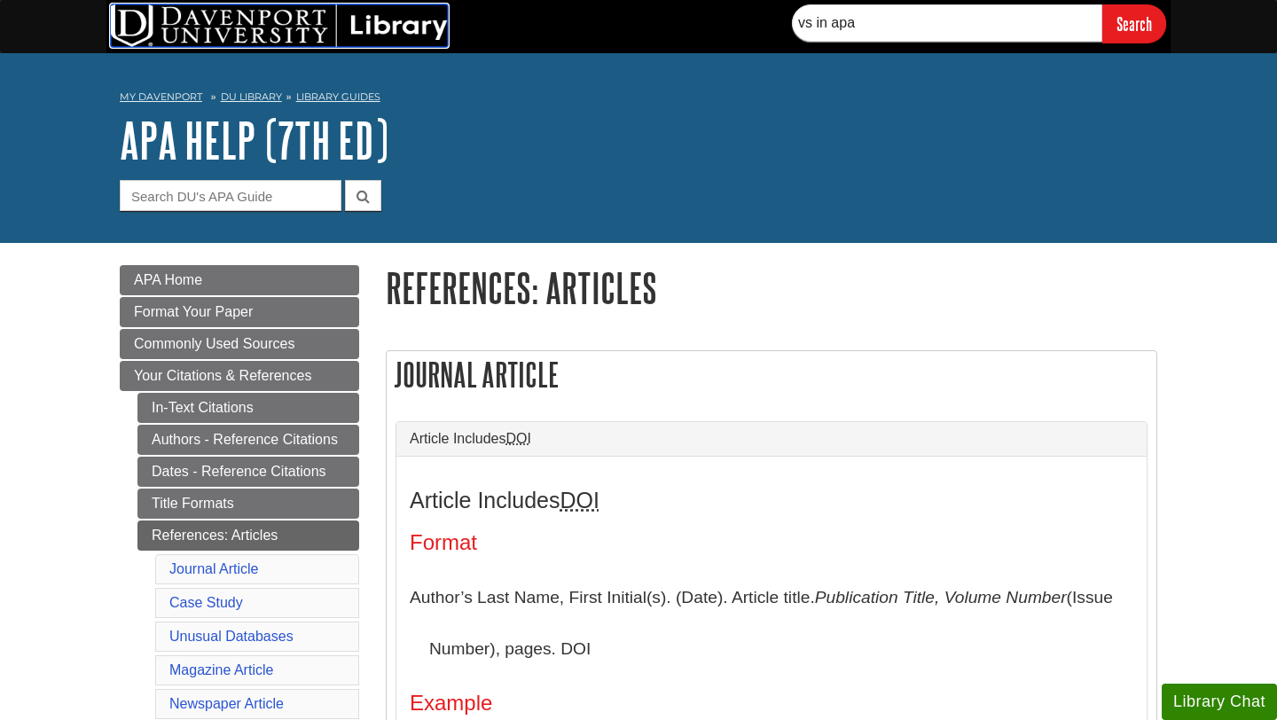
click at [129, 41] on img at bounding box center [279, 25] width 337 height 43
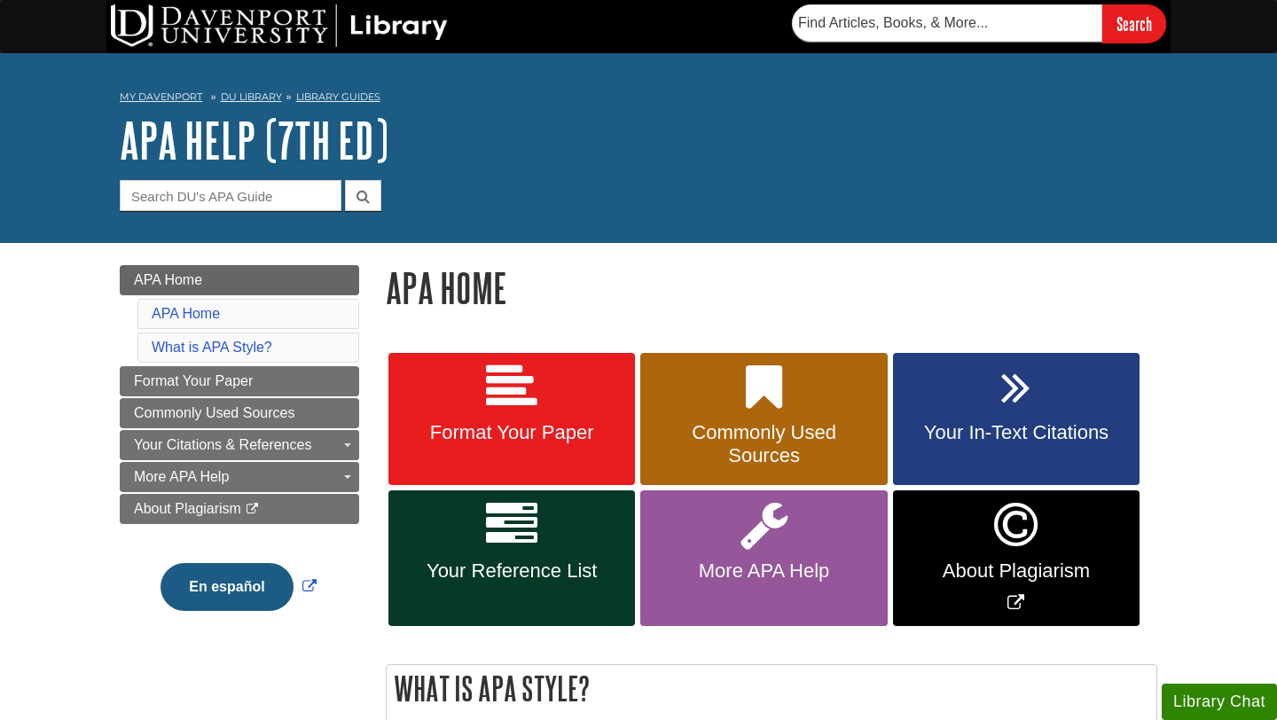
scroll to position [107, 0]
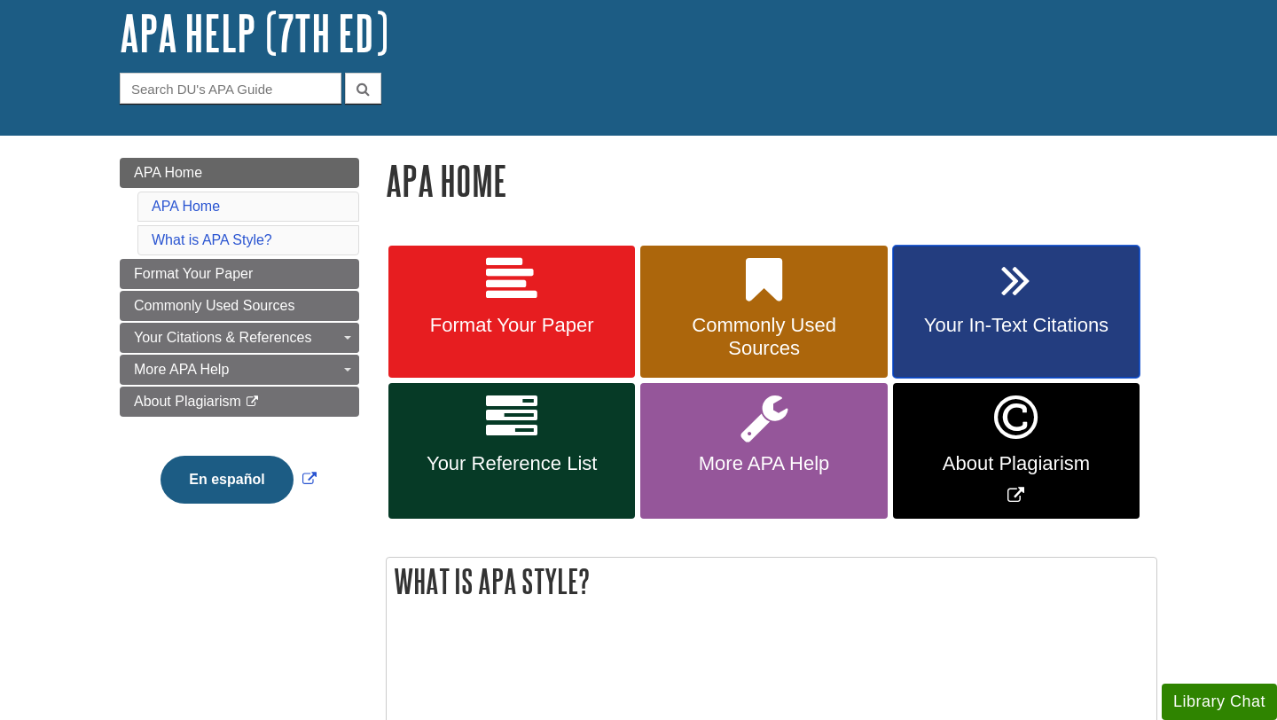
click at [960, 288] on link "Your In-Text Citations" at bounding box center [1016, 312] width 247 height 133
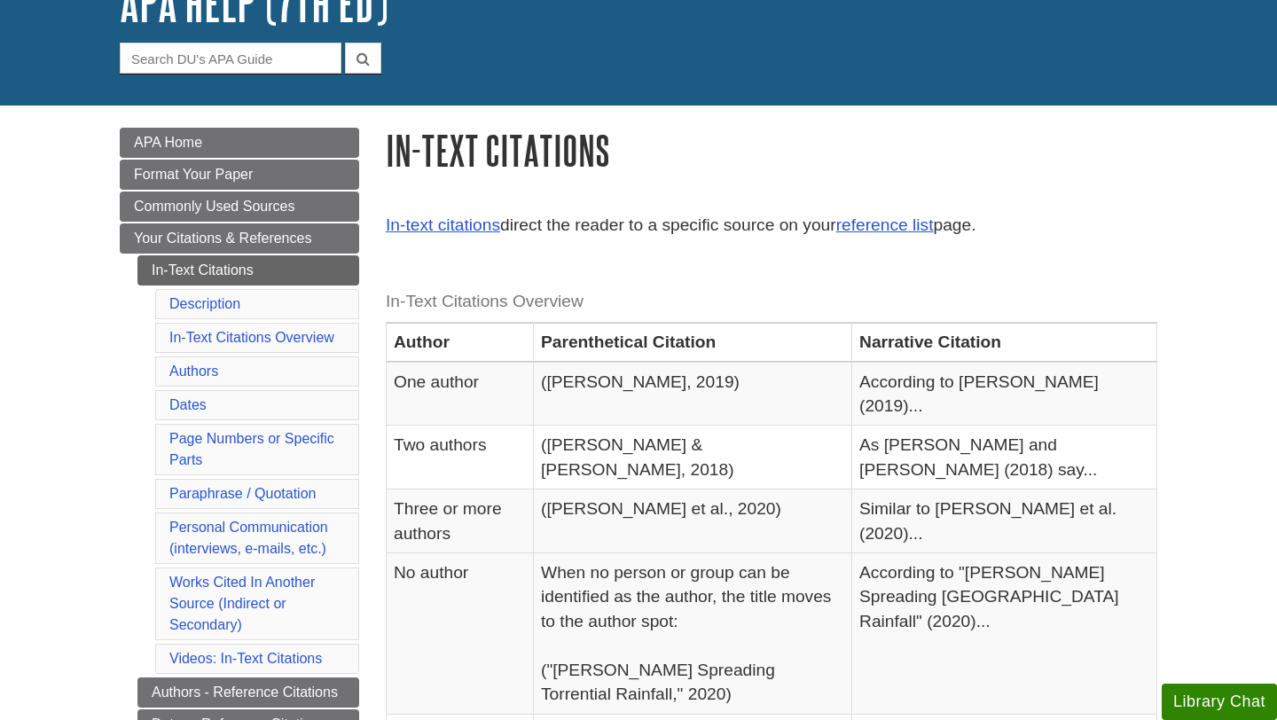
scroll to position [140, 0]
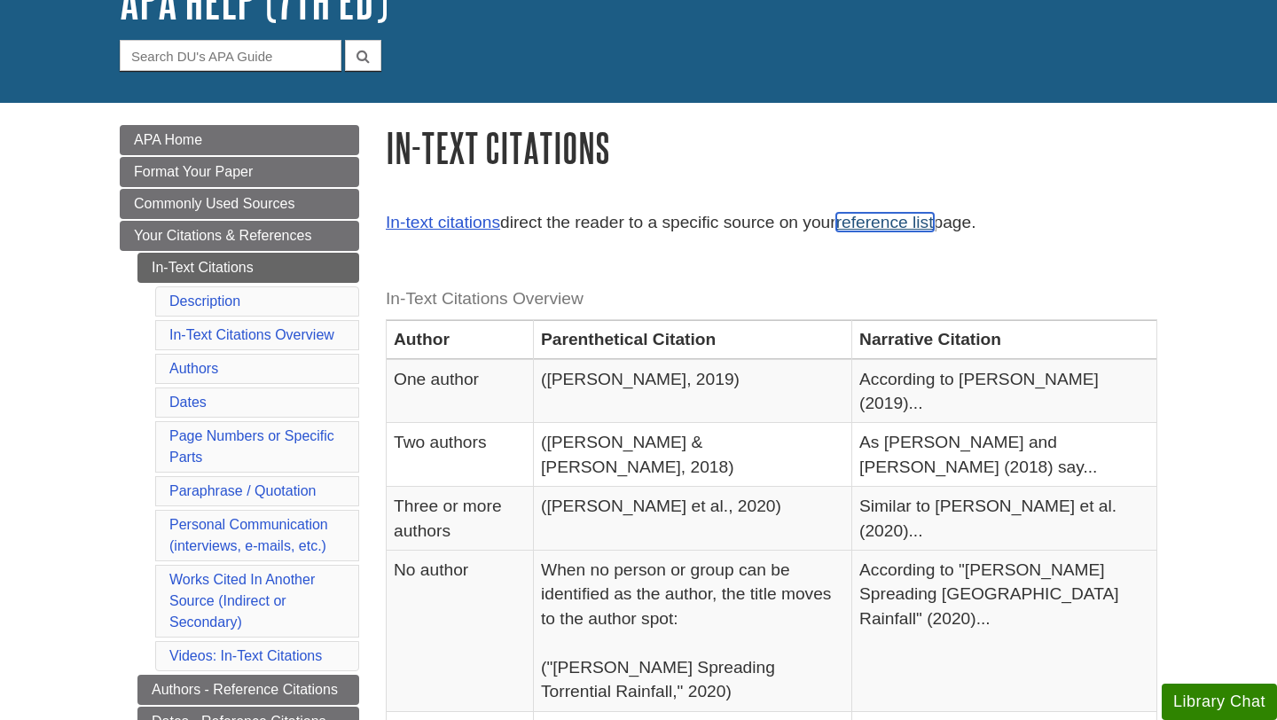
click at [906, 228] on link "reference list" at bounding box center [885, 222] width 98 height 19
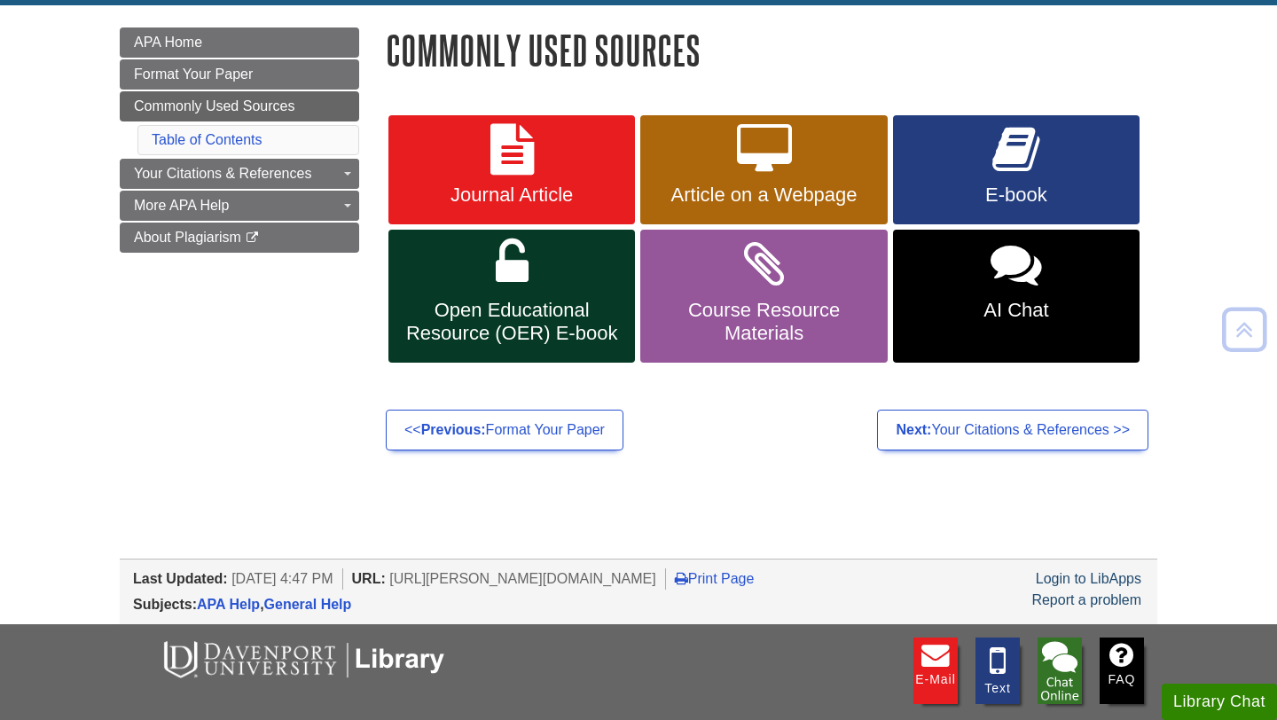
scroll to position [276, 0]
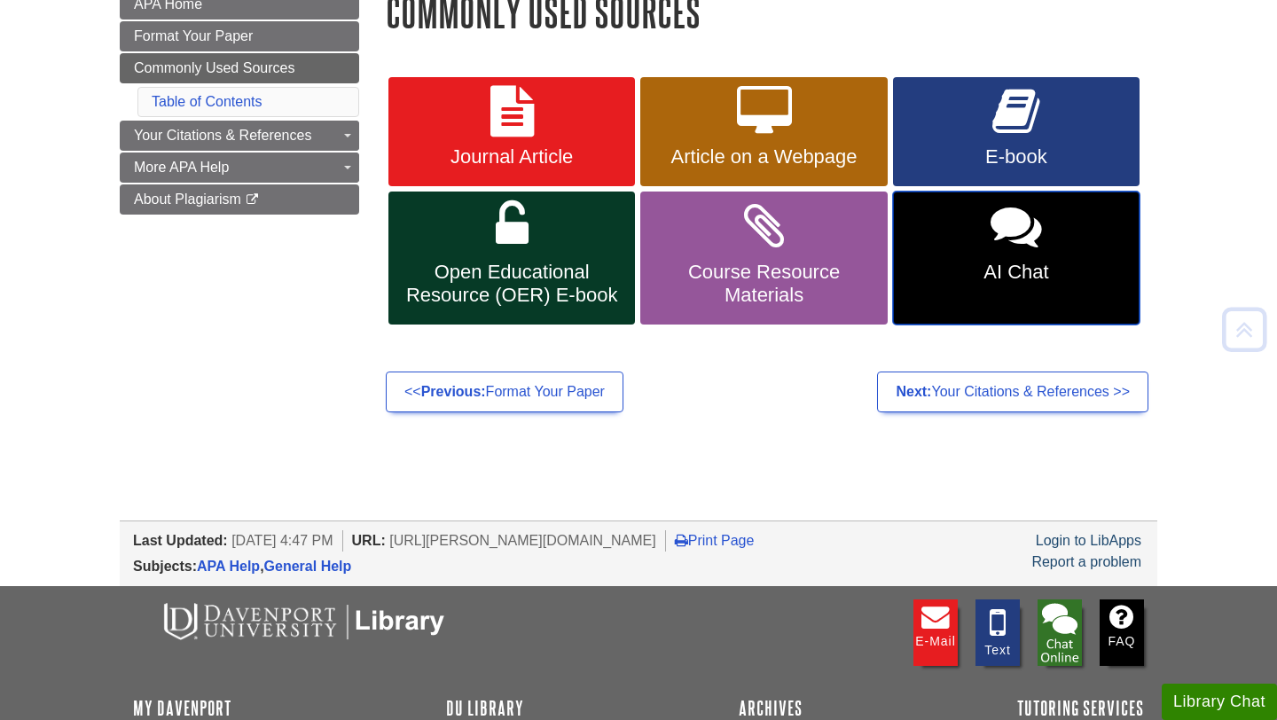
click at [946, 289] on link "AI Chat" at bounding box center [1016, 258] width 247 height 133
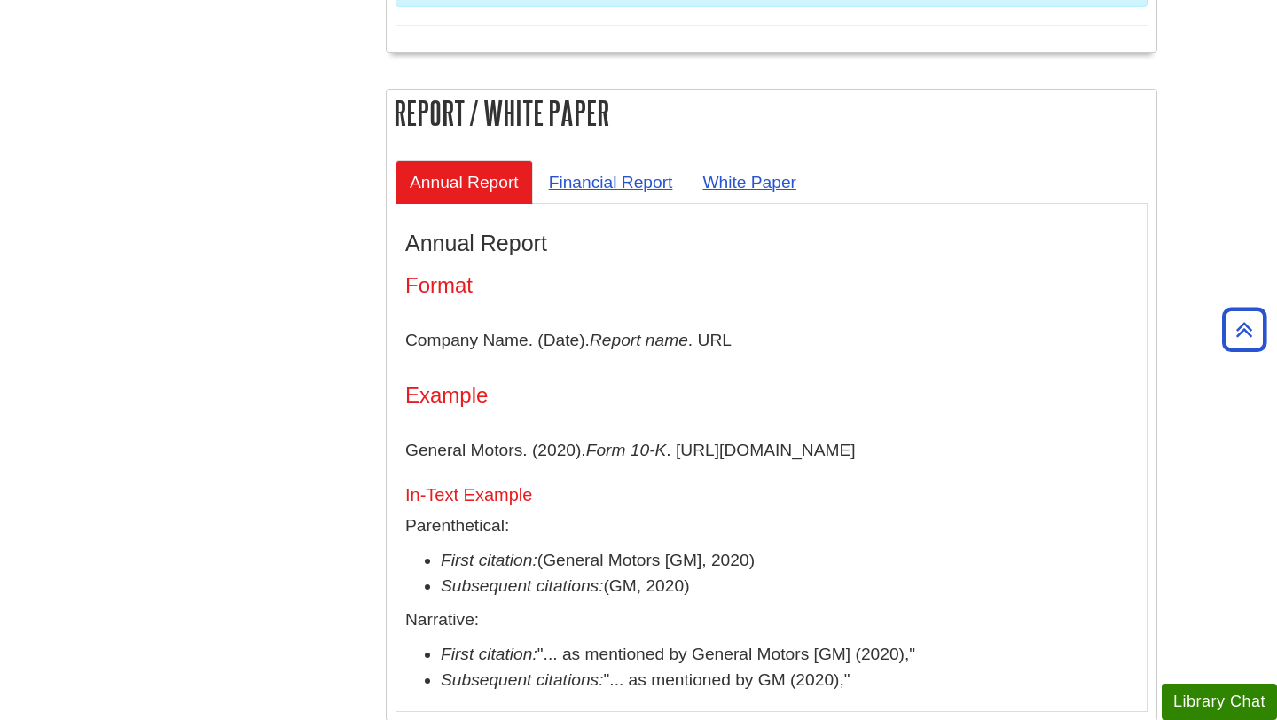
scroll to position [5451, 0]
